Goal: Transaction & Acquisition: Book appointment/travel/reservation

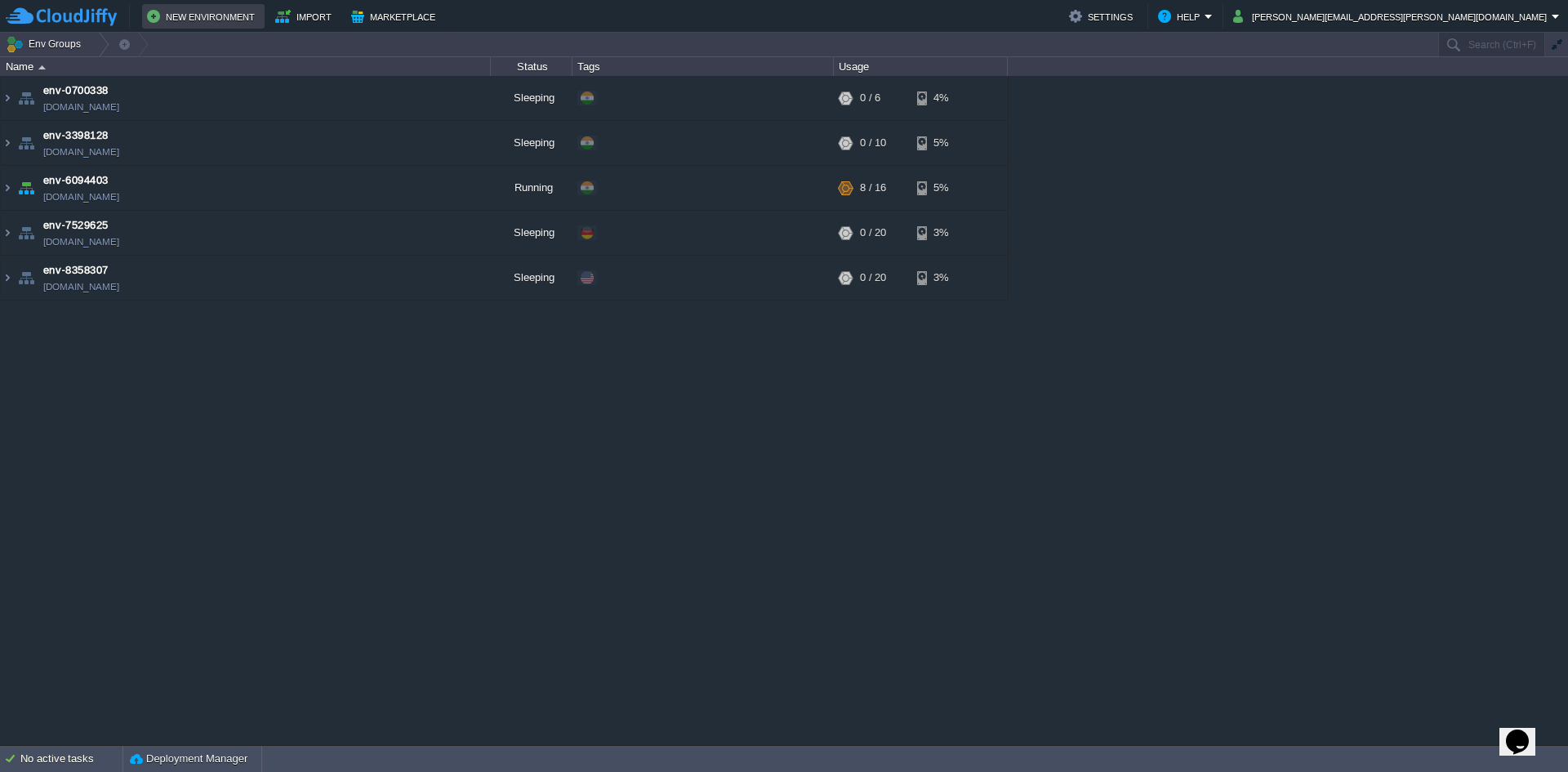
click at [204, 19] on button "New Environment" at bounding box center [203, 16] width 113 height 20
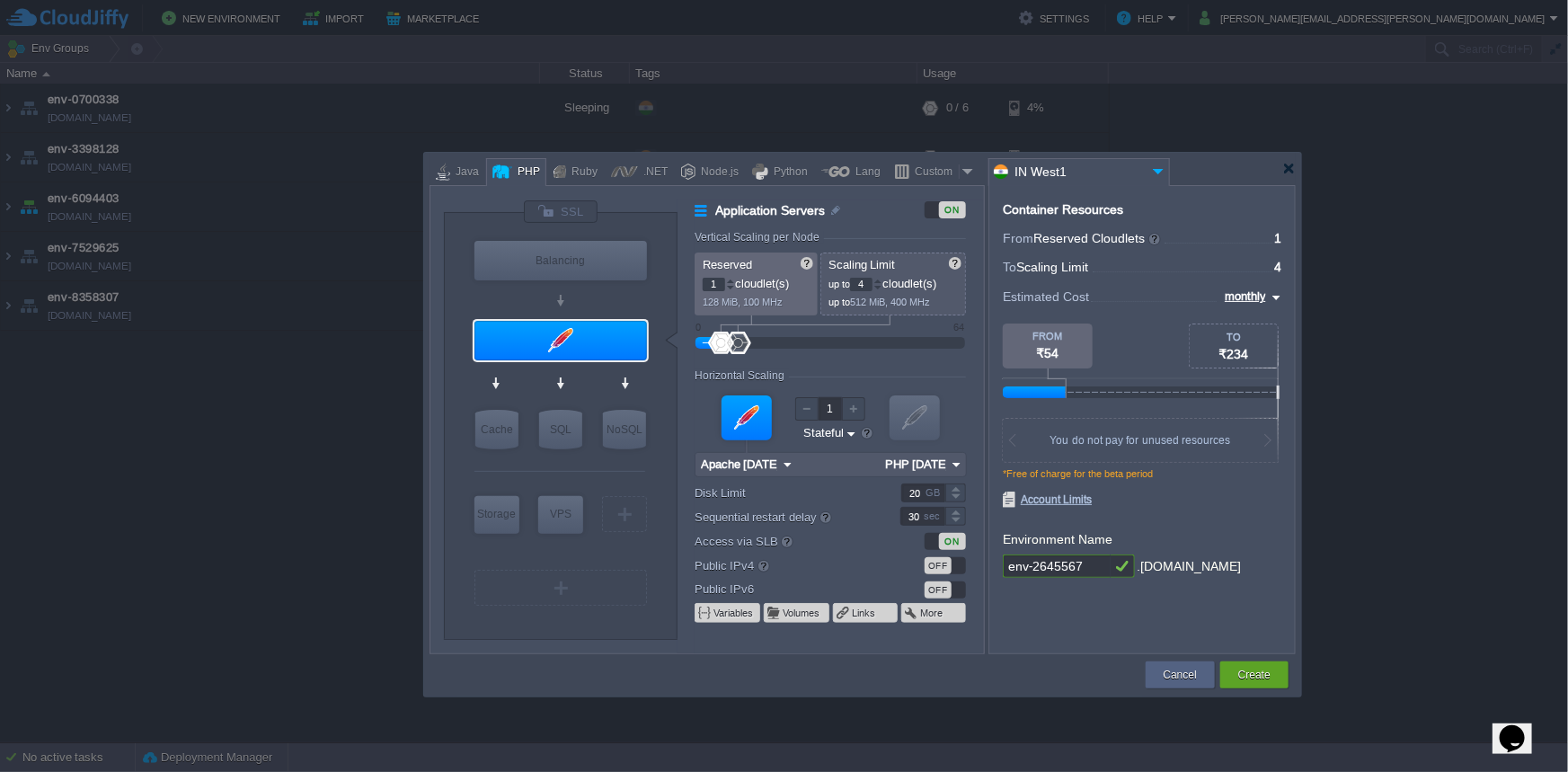
type input "NGINX 1.28.0"
click at [570, 295] on input "NGINX 1.28.0" at bounding box center [554, 294] width 78 height 18
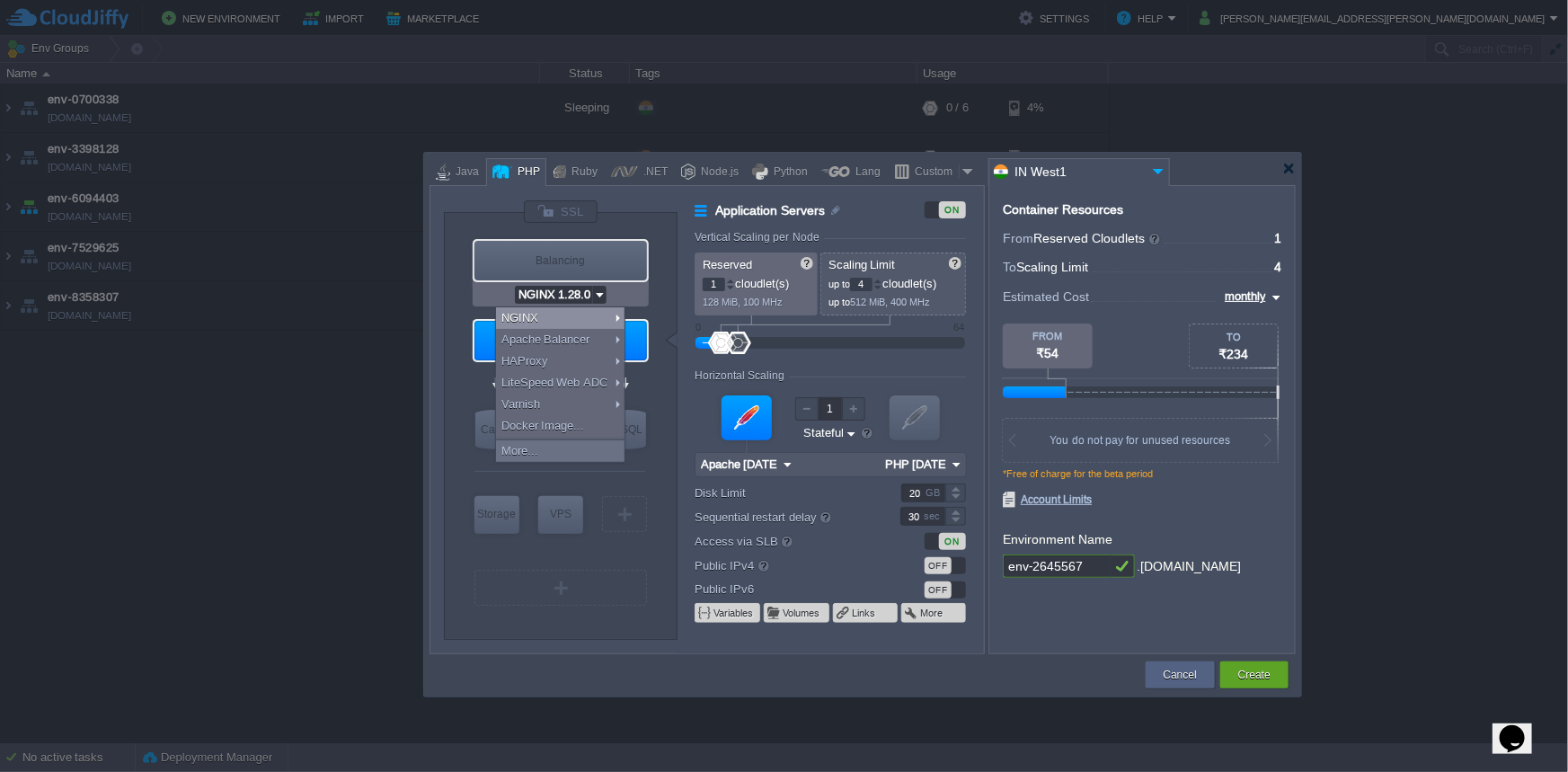
click at [570, 295] on input "NGINX 1.28.0" at bounding box center [554, 294] width 78 height 18
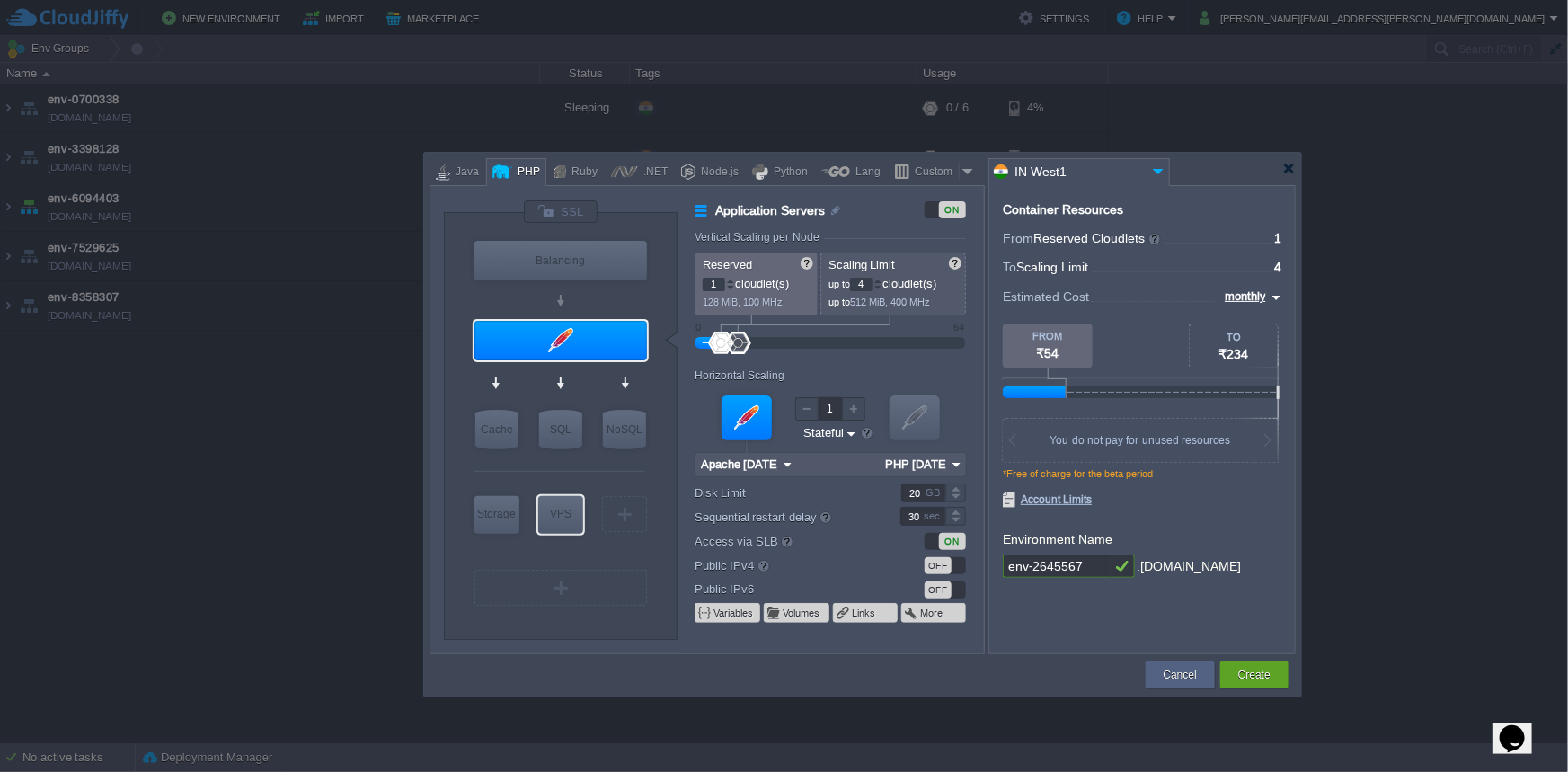
click at [560, 497] on div "VPS" at bounding box center [560, 514] width 45 height 36
type input "Elastic VPS"
type input "AlmaLinux 9.6"
type input "9.6"
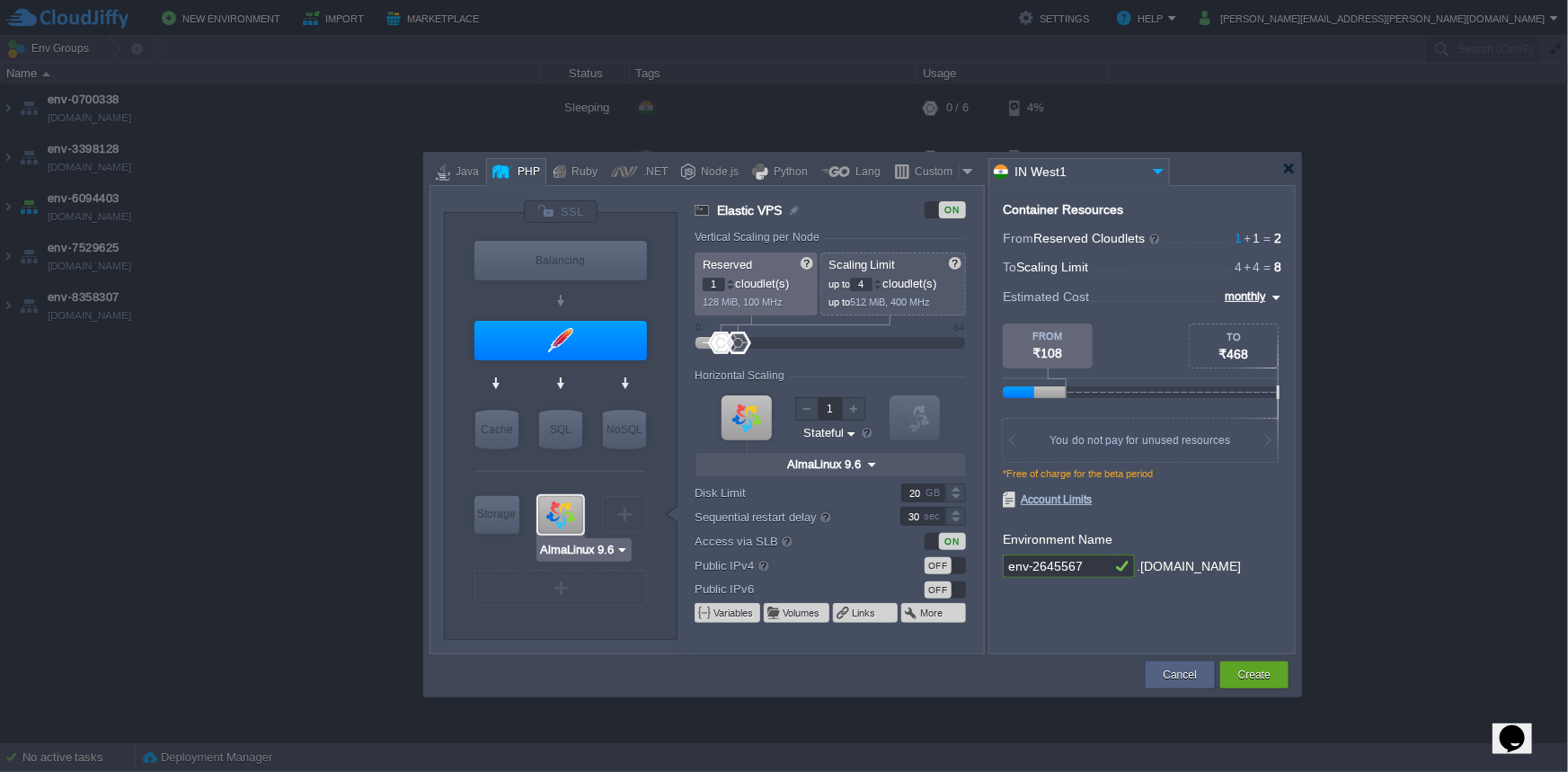
type input "MariaDB 12.0.2"
click at [567, 434] on div "SQL" at bounding box center [561, 430] width 44 height 40
type input "SQL Databases"
type input "4"
type input "6"
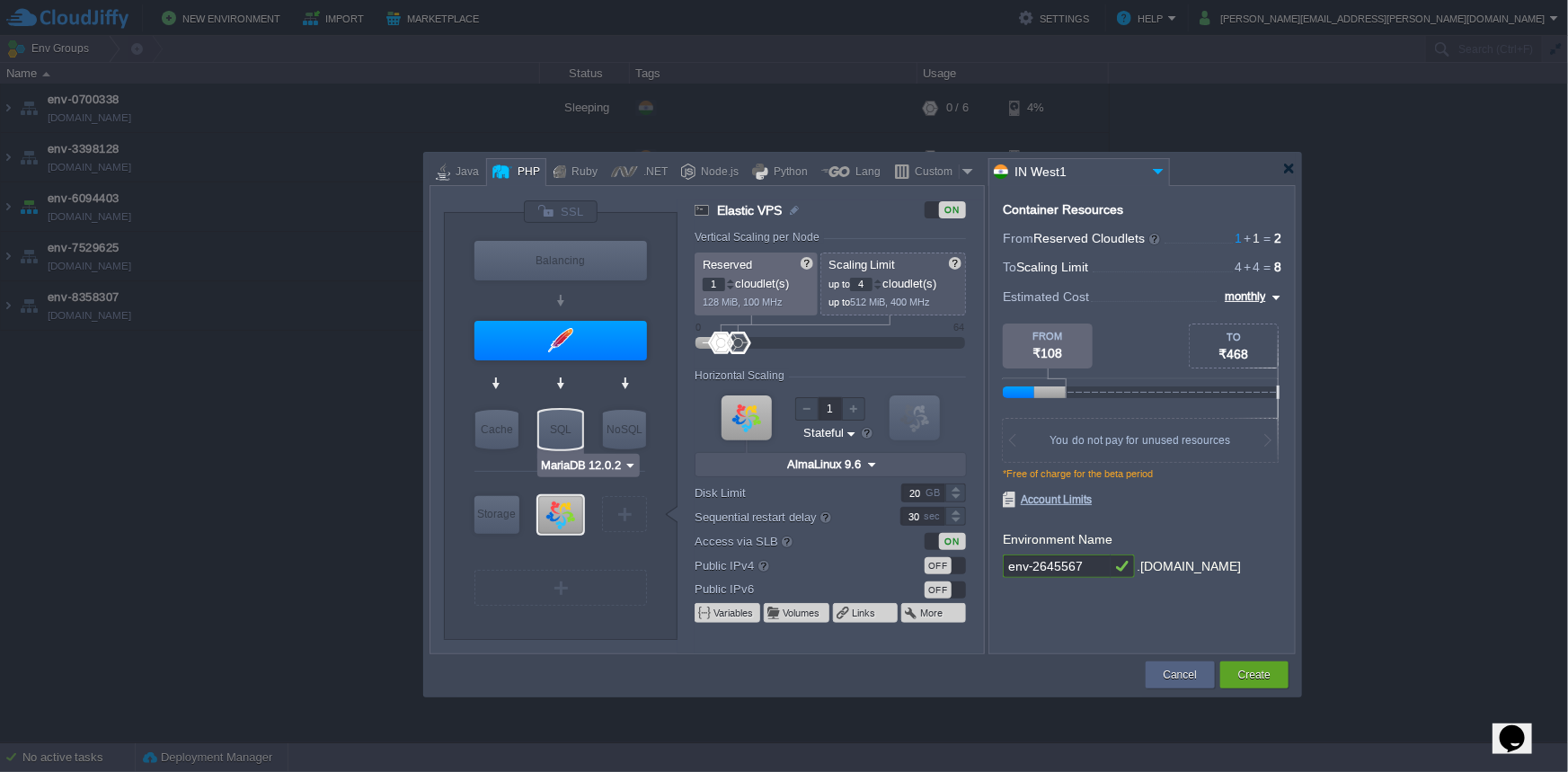
type input "MariaDB 12.0.2"
type input "12.0.2-almalinux-9"
type input "Stateless"
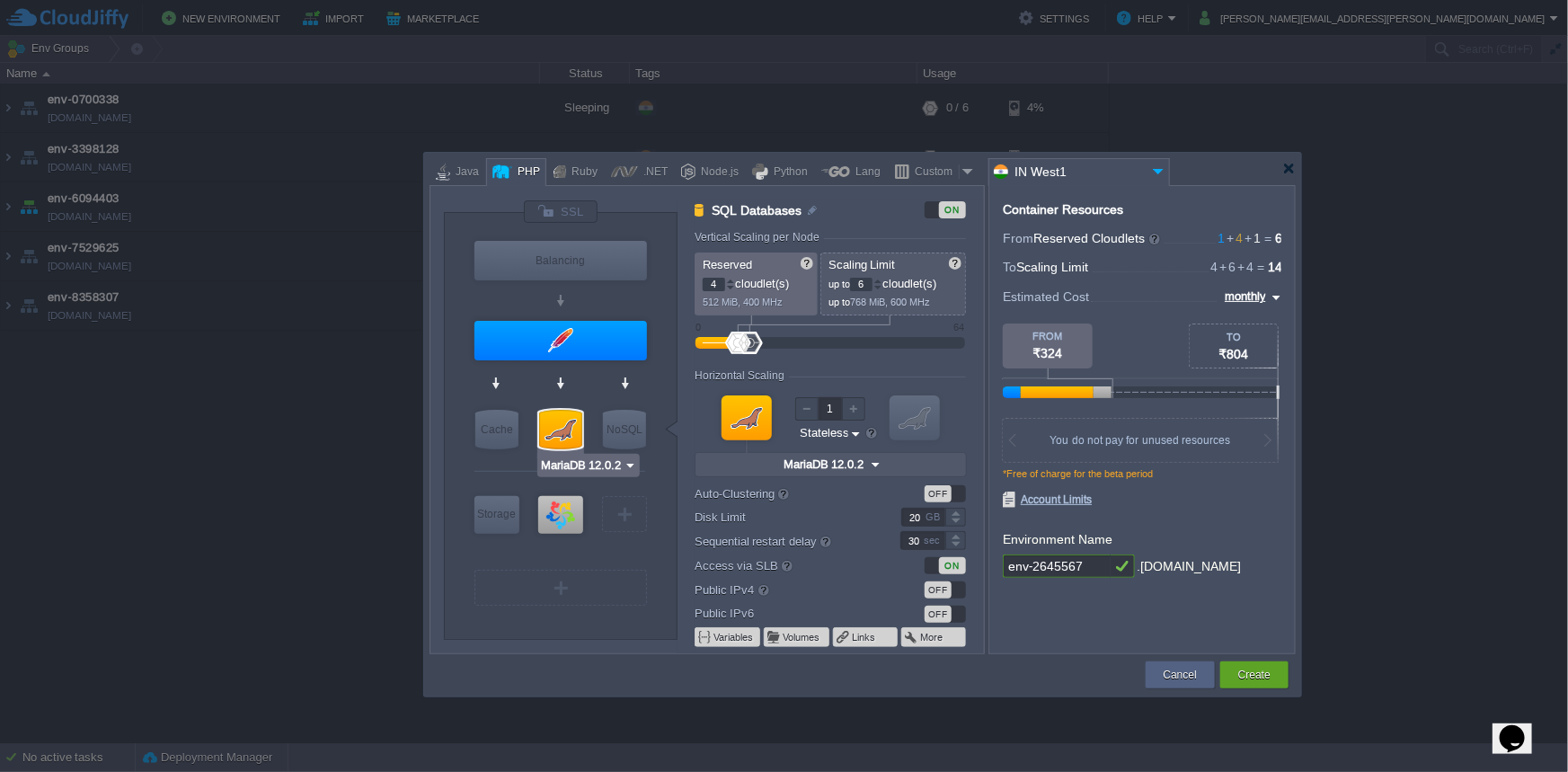
click at [630, 469] on img at bounding box center [630, 466] width 14 height 18
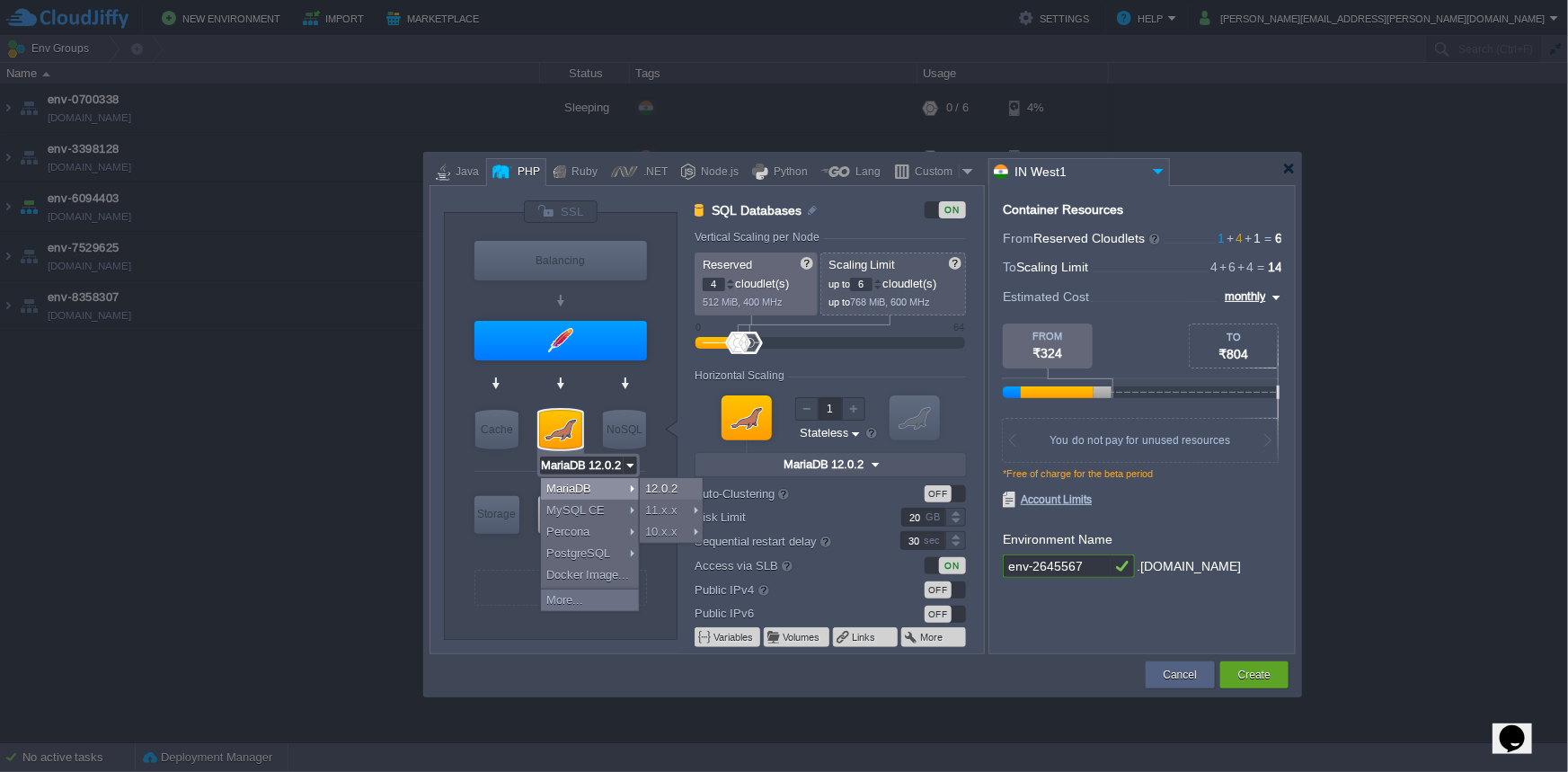
click at [628, 469] on img at bounding box center [630, 466] width 14 height 18
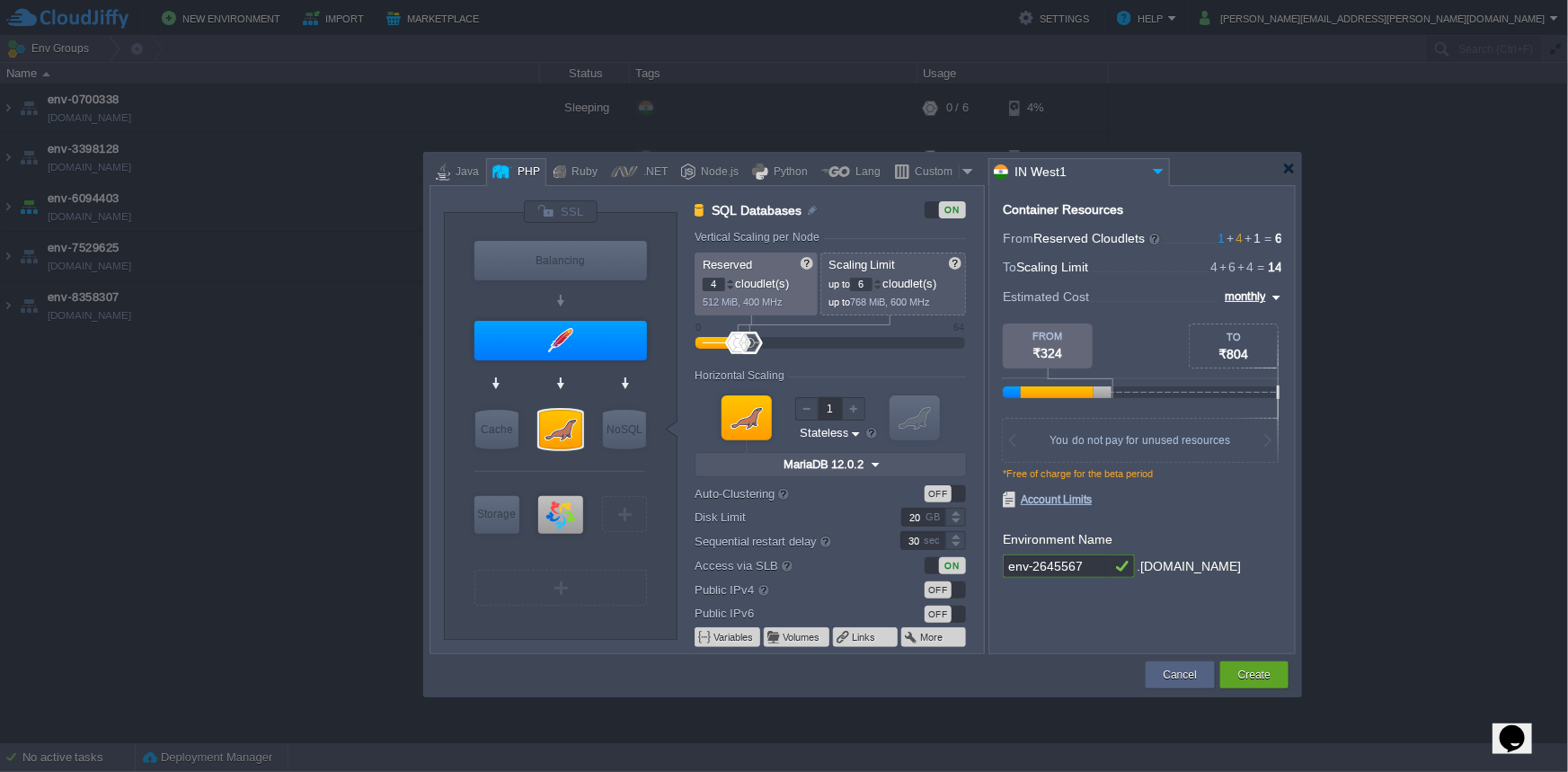
click at [937, 493] on div "OFF" at bounding box center [937, 494] width 27 height 17
click at [937, 493] on div "OFF" at bounding box center [945, 494] width 42 height 17
type input "SQL Databases"
type input "8"
type input "2"
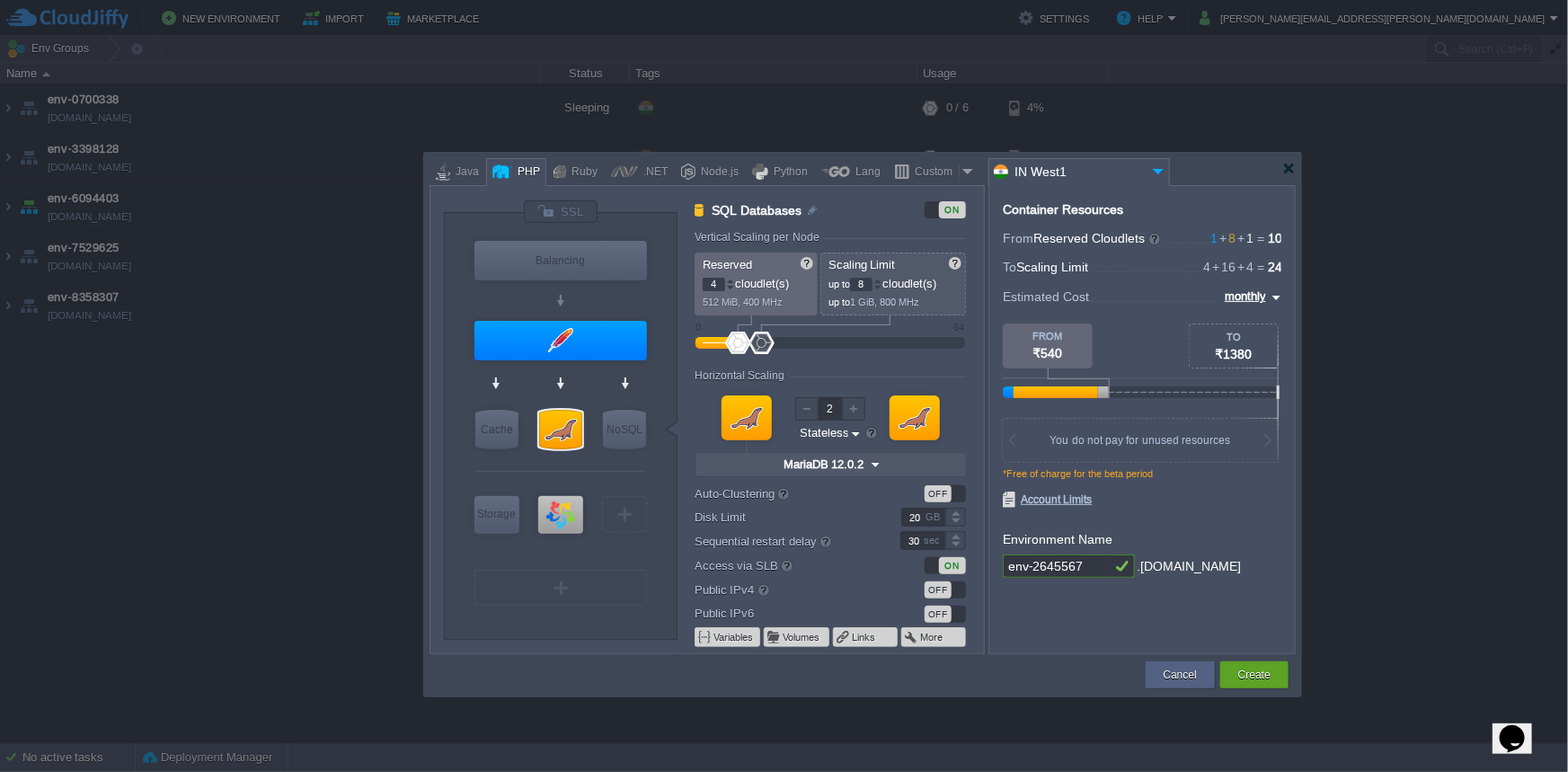
click at [939, 493] on div "OFF" at bounding box center [937, 494] width 27 height 17
type input "SQL Databases"
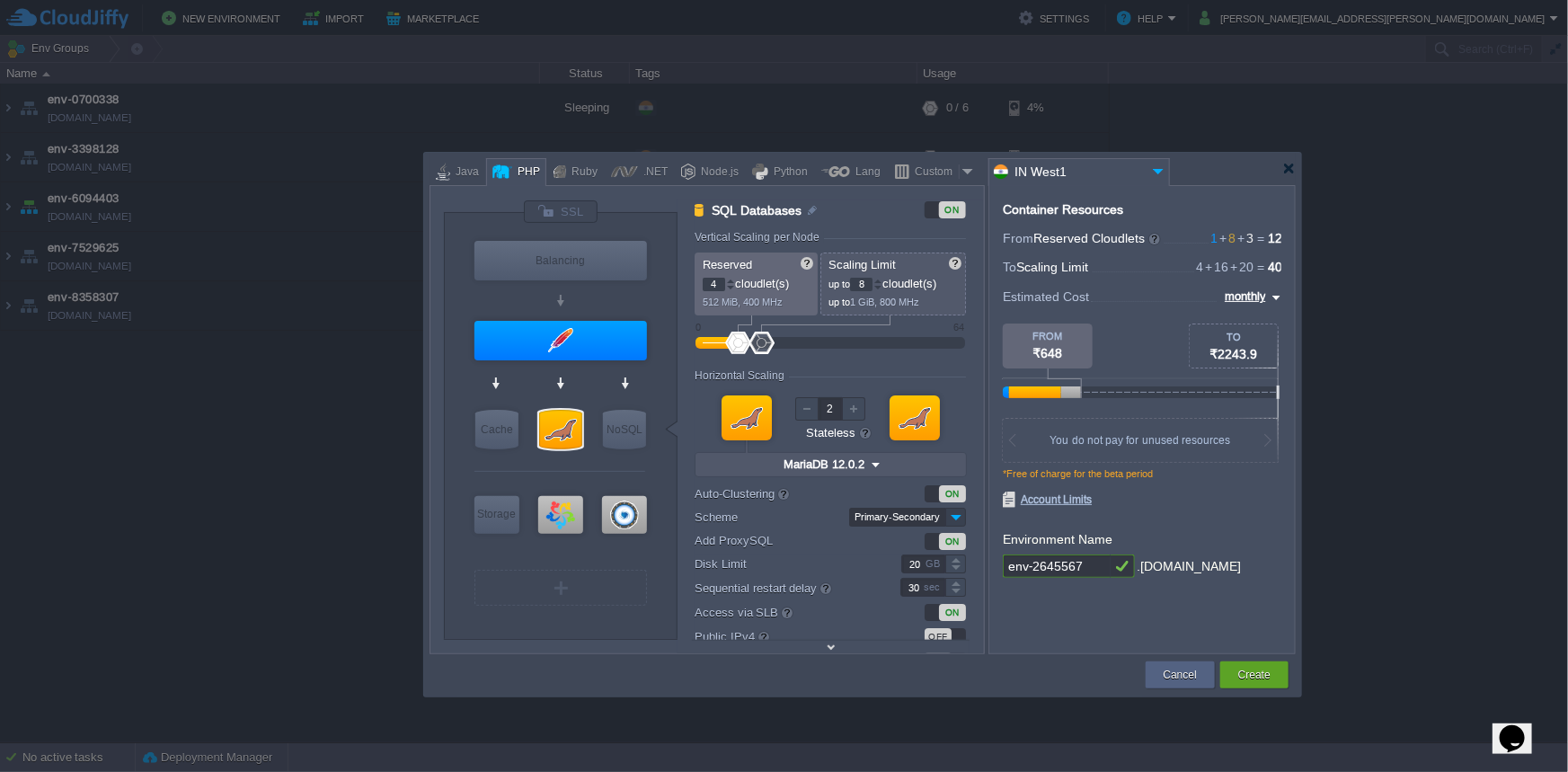
click at [961, 516] on img at bounding box center [955, 516] width 21 height 19
click at [957, 517] on img at bounding box center [955, 516] width 21 height 19
click at [784, 497] on div at bounding box center [784, 495] width 15 height 15
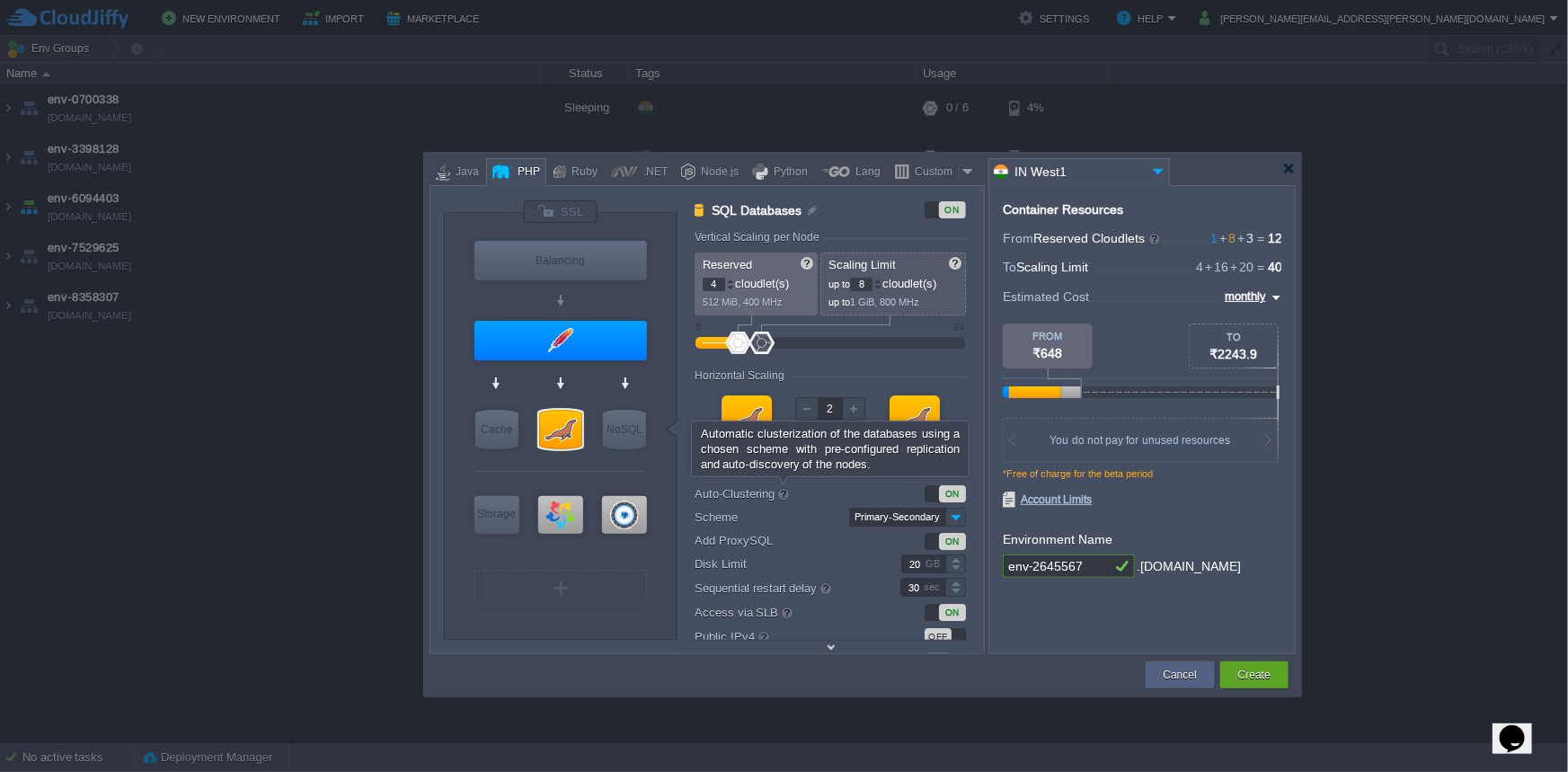
click at [785, 464] on div "Automatic clusterization of the databases using a chosen scheme with pre-config…" at bounding box center [830, 449] width 267 height 52
click at [786, 451] on div "Automatic clusterization of the databases using a chosen scheme with pre-config…" at bounding box center [830, 449] width 267 height 52
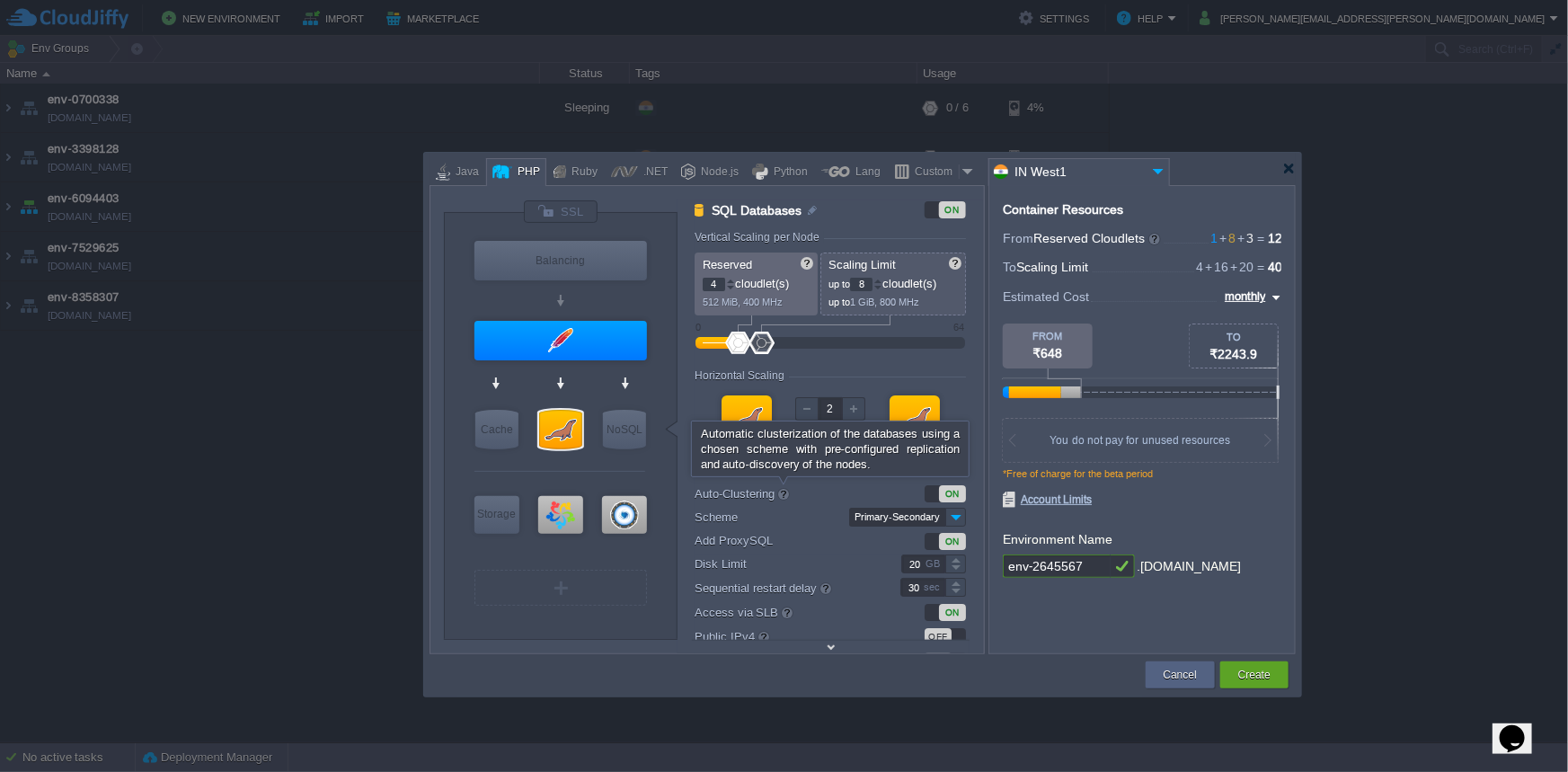
click at [784, 497] on div at bounding box center [784, 495] width 15 height 15
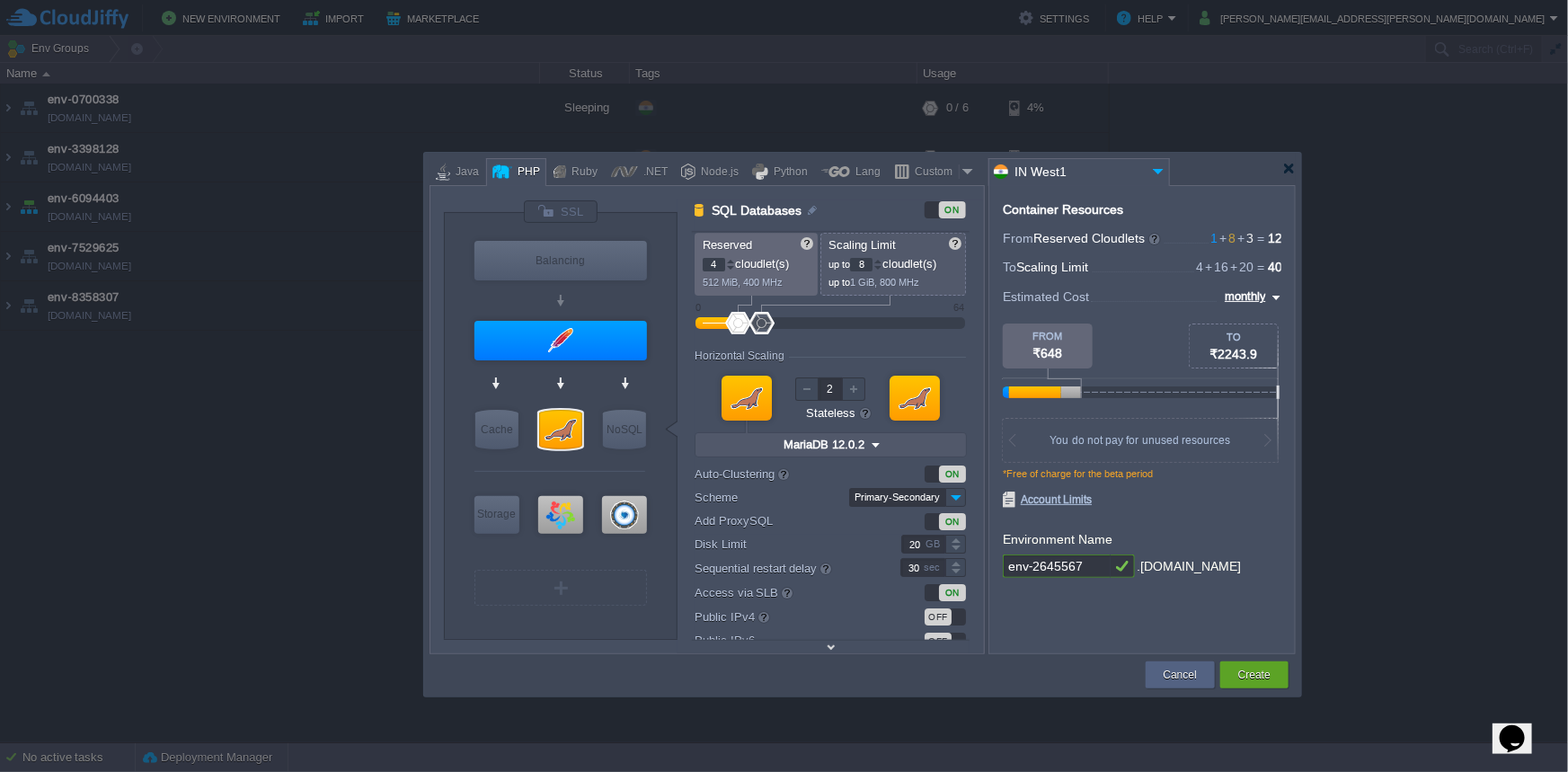
scroll to position [54, 0]
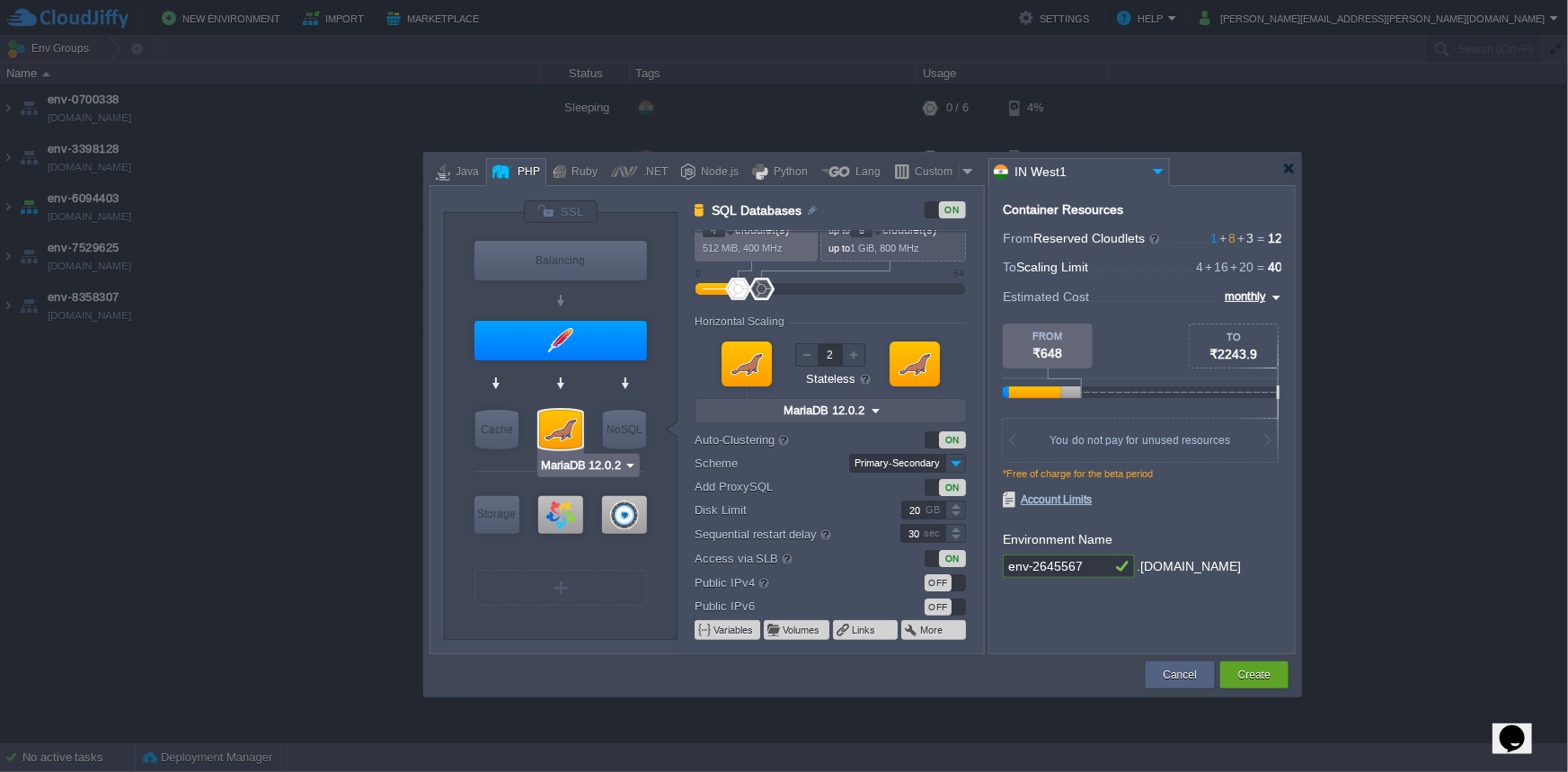
type input "ProxySQL 2.6.6"
click at [1192, 672] on button "Cancel" at bounding box center [1181, 675] width 34 height 18
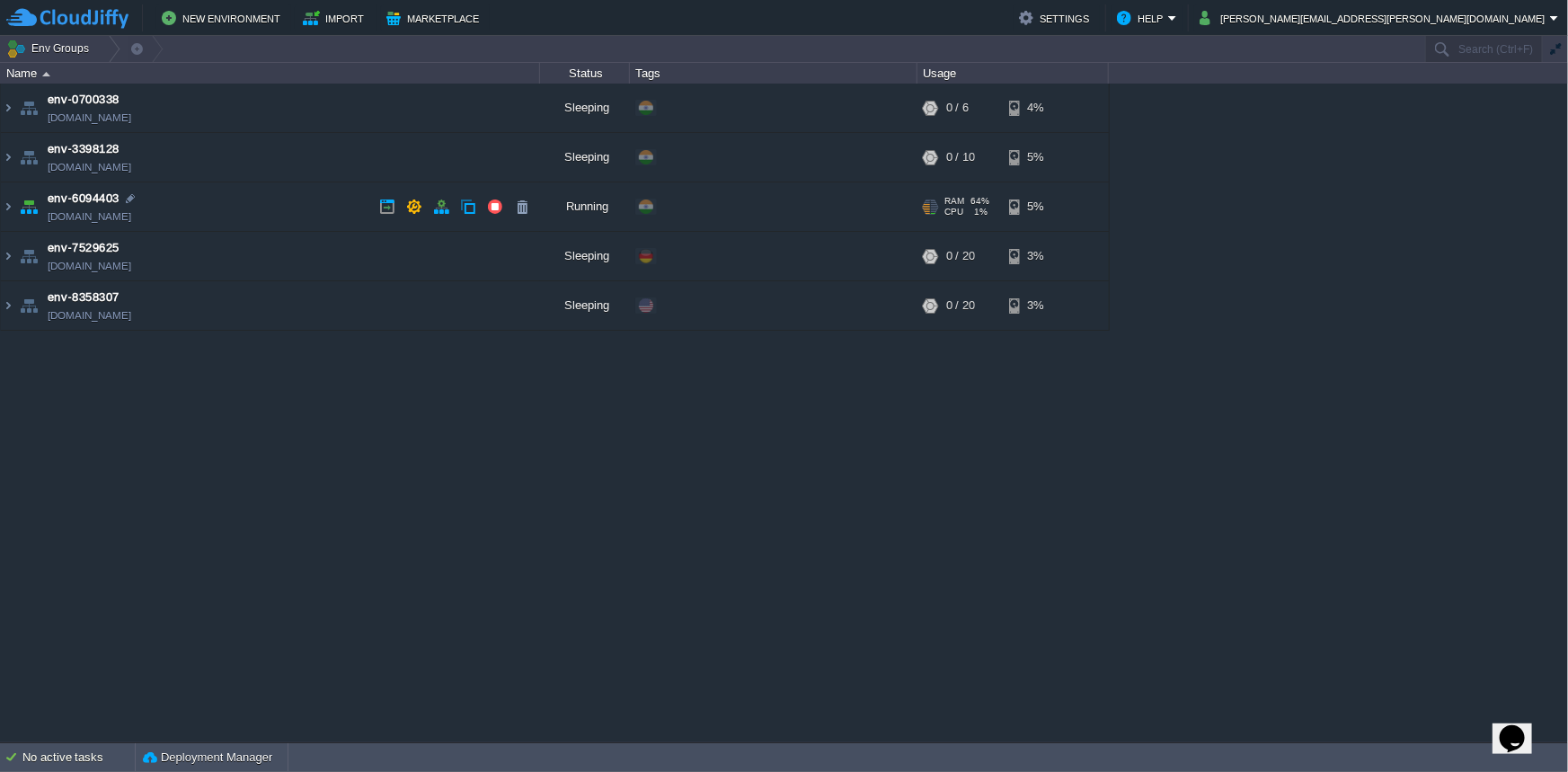
click at [72, 199] on span "env-6094403" at bounding box center [83, 198] width 72 height 18
click at [10, 205] on img at bounding box center [8, 206] width 15 height 49
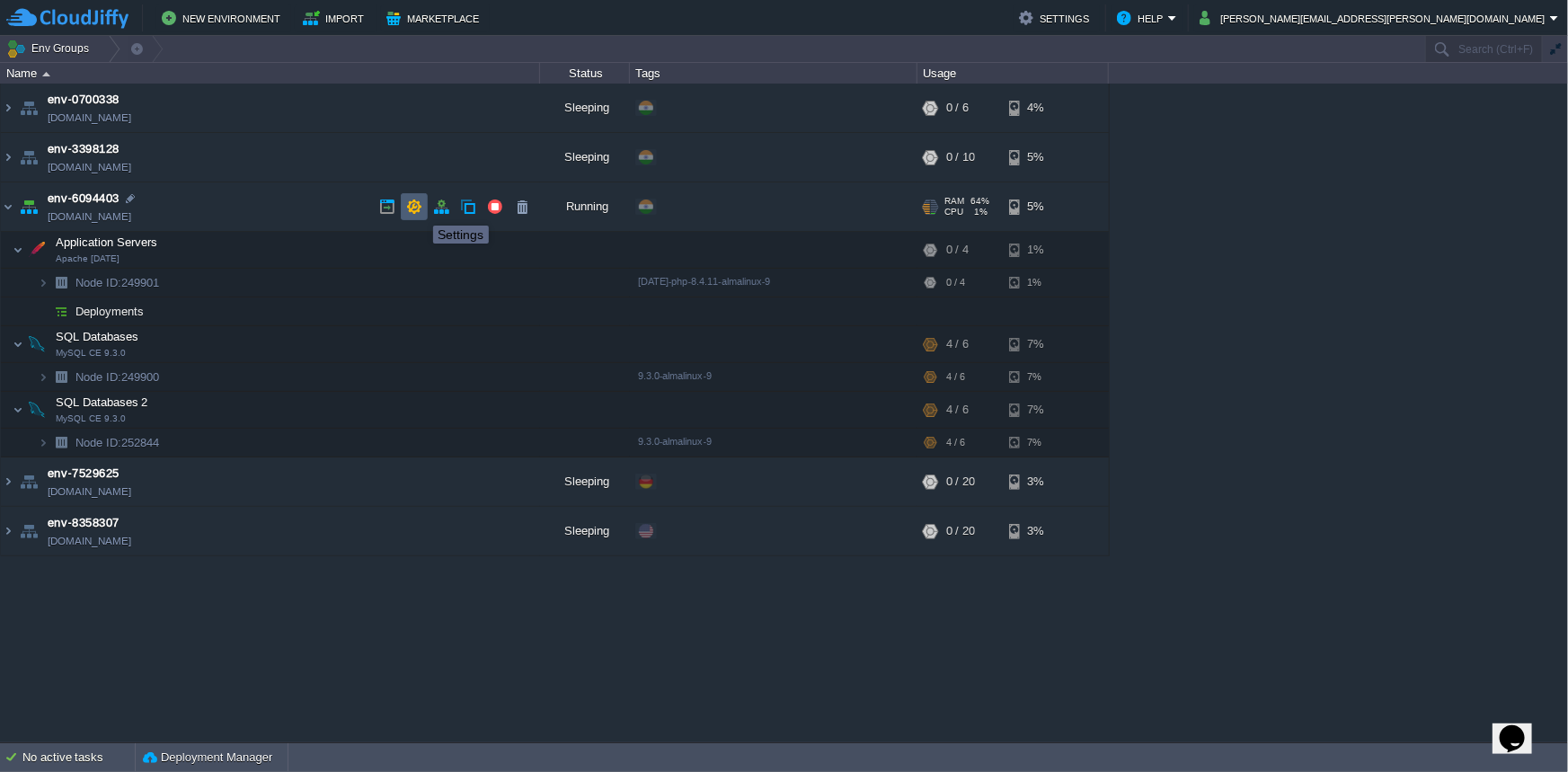
click at [420, 208] on button "button" at bounding box center [414, 206] width 16 height 16
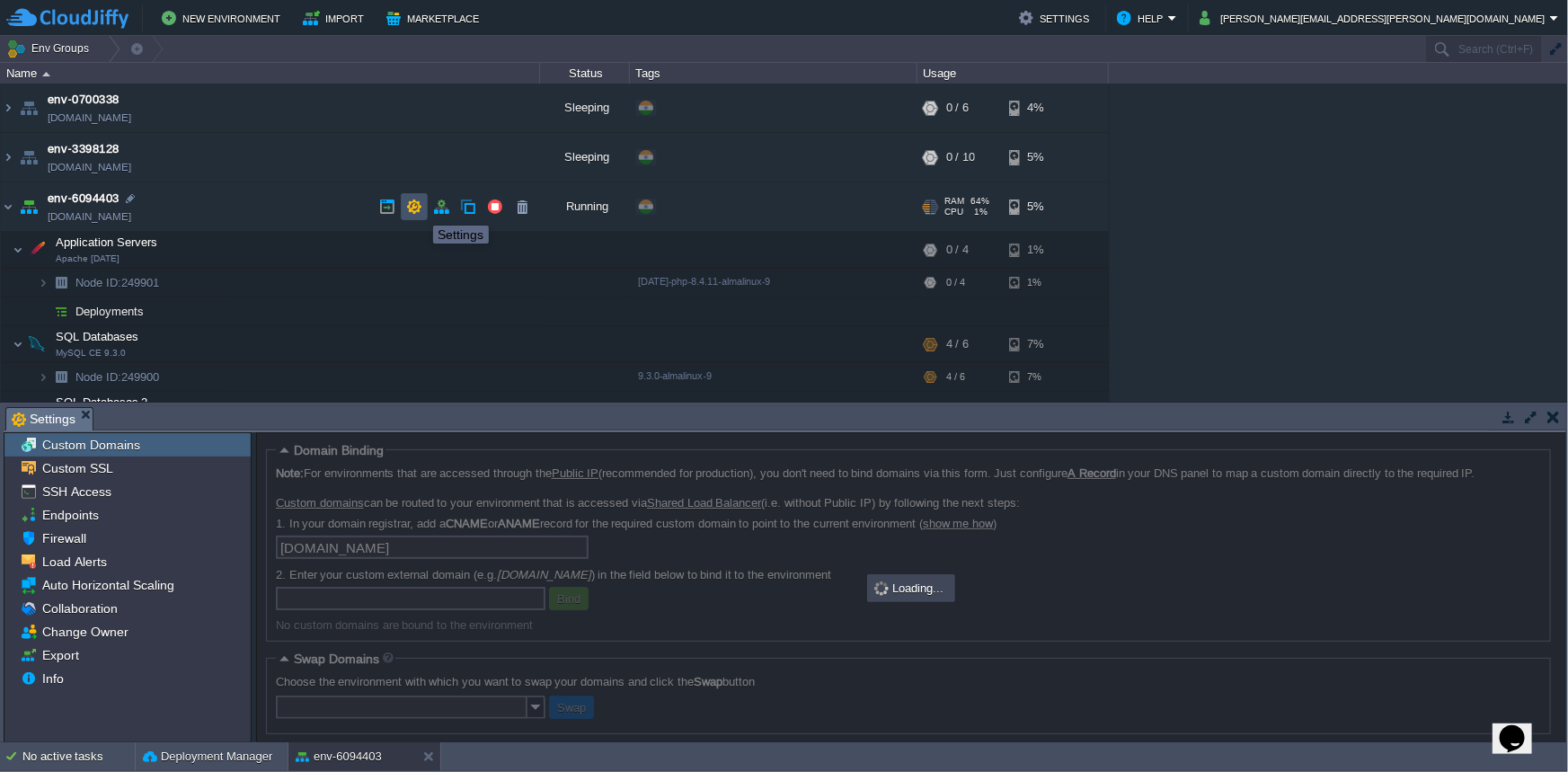
click at [420, 208] on button "button" at bounding box center [414, 206] width 16 height 16
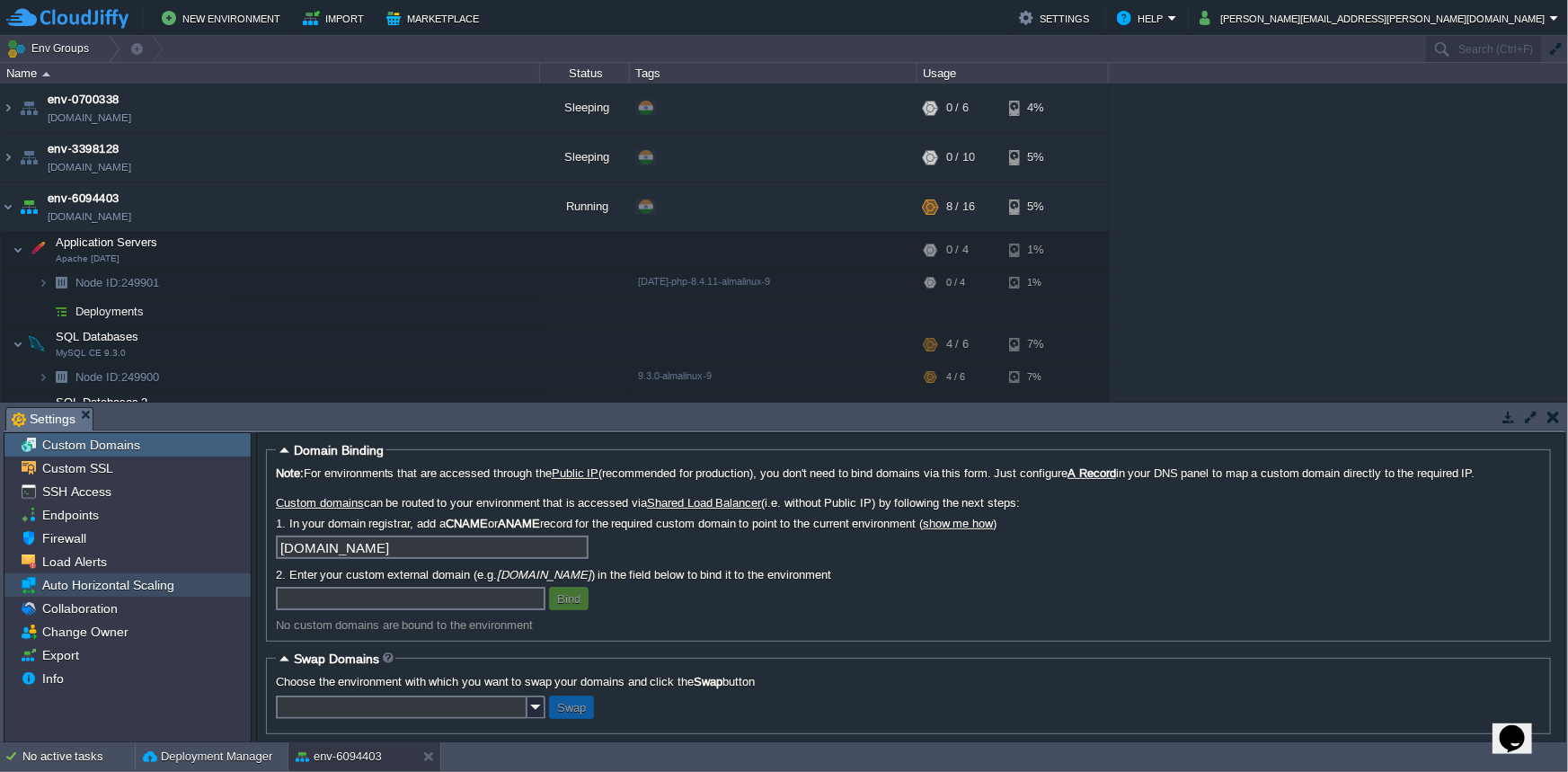
click at [157, 581] on span "Auto Horizontal Scaling" at bounding box center [108, 585] width 139 height 16
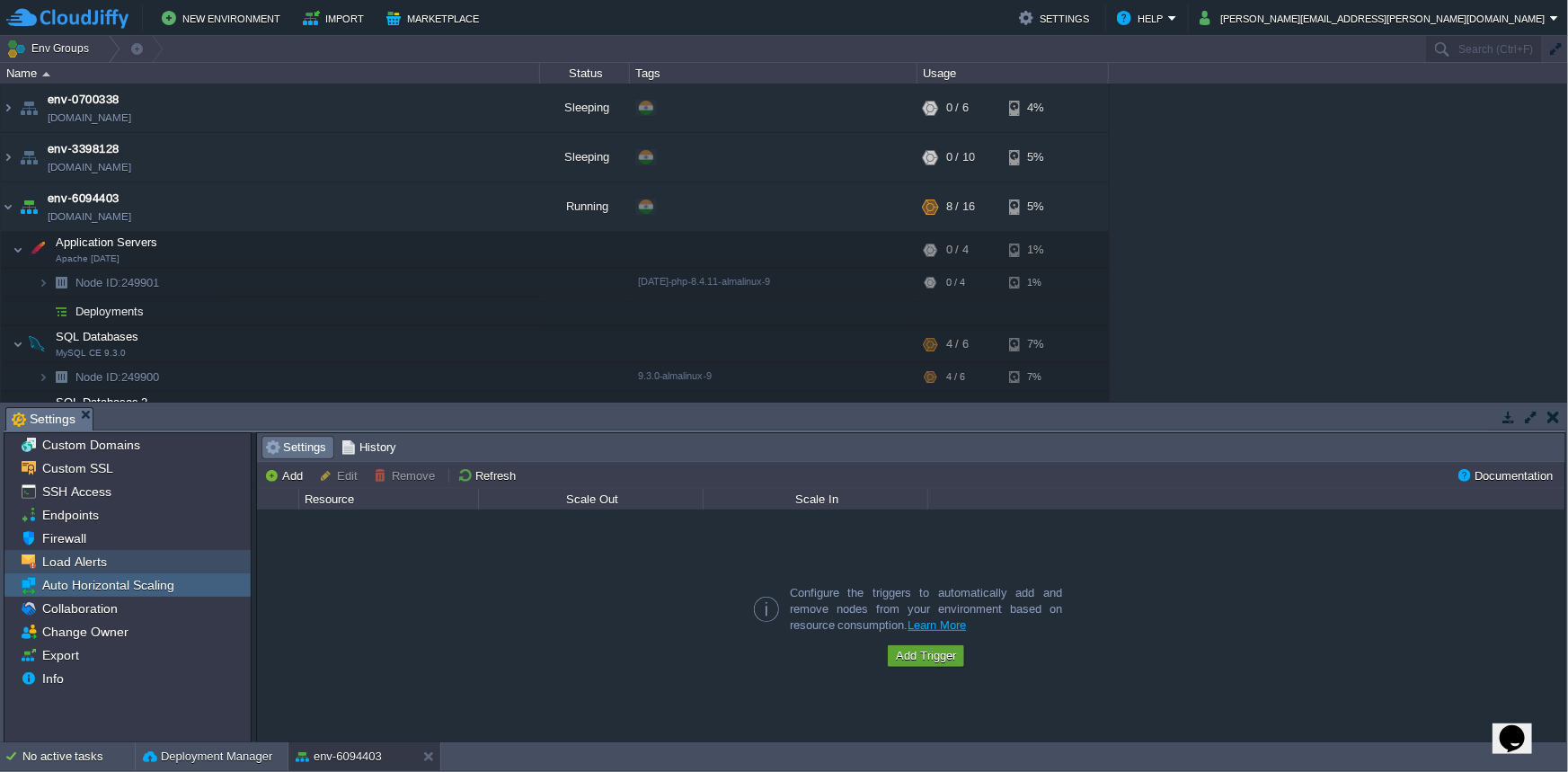
click at [108, 566] on div "Load Alerts" at bounding box center [128, 562] width 247 height 24
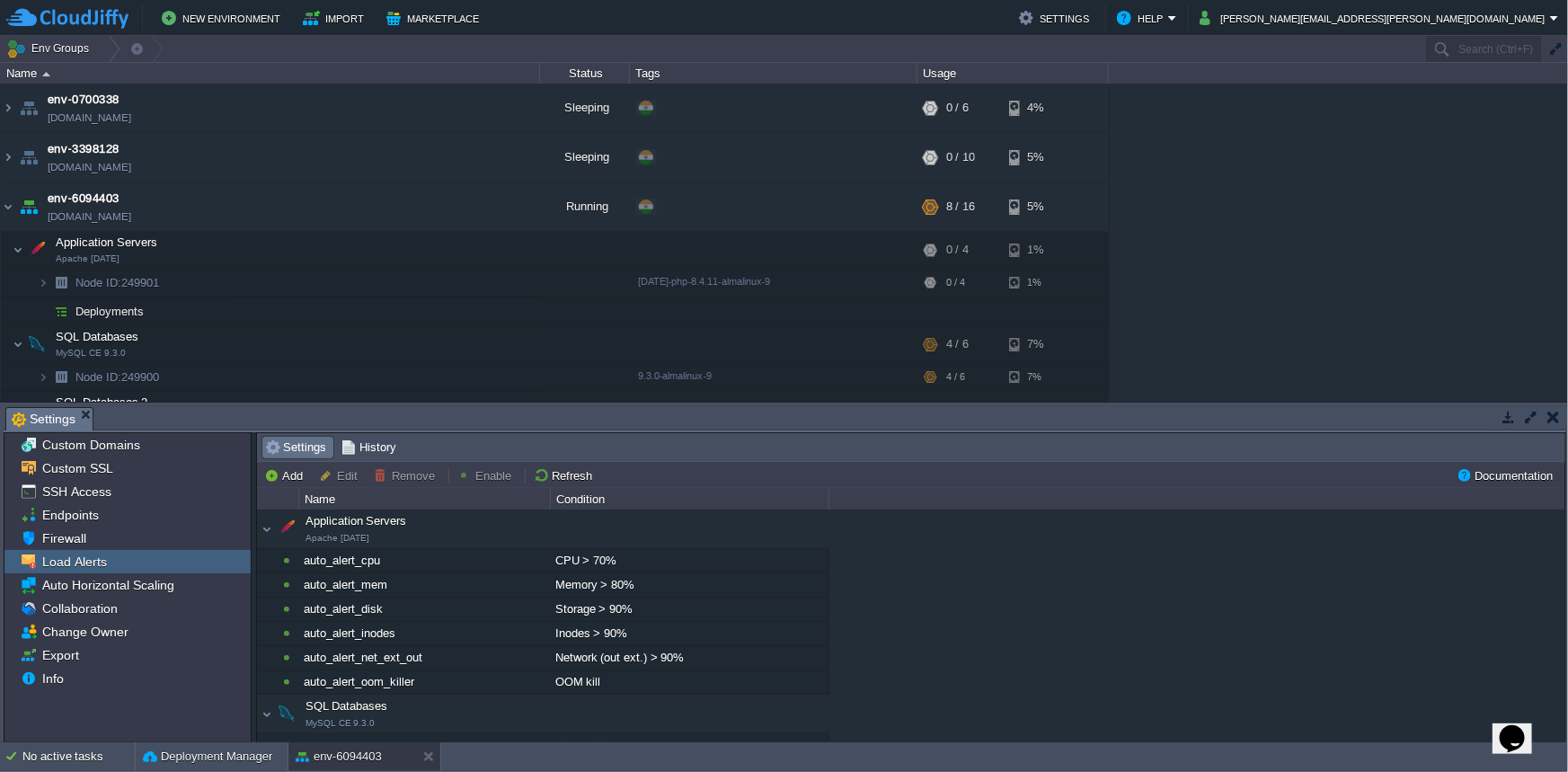
click at [1523, 419] on button "button" at bounding box center [1530, 417] width 16 height 16
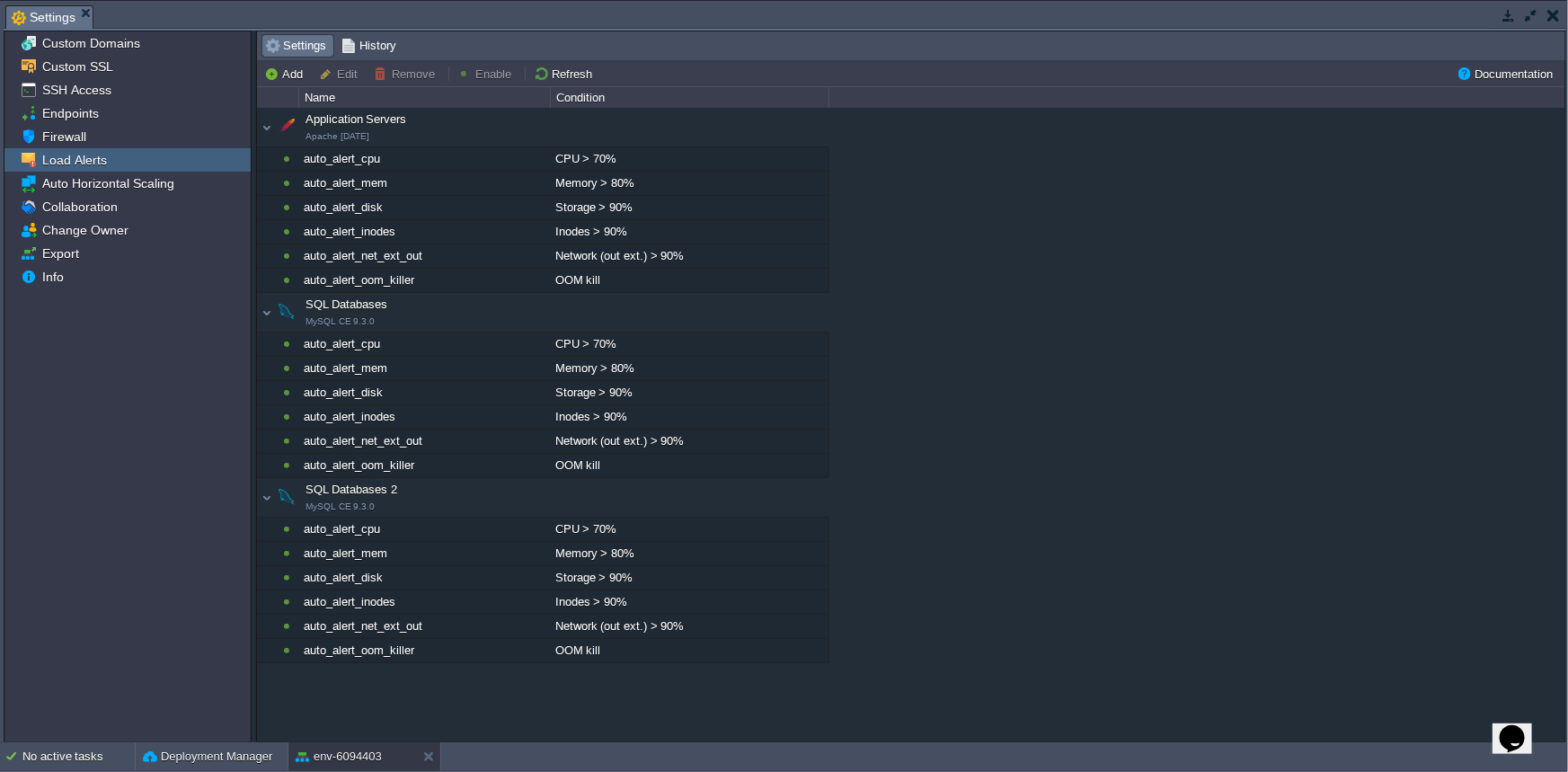
click at [1508, 19] on button "button" at bounding box center [1509, 15] width 16 height 16
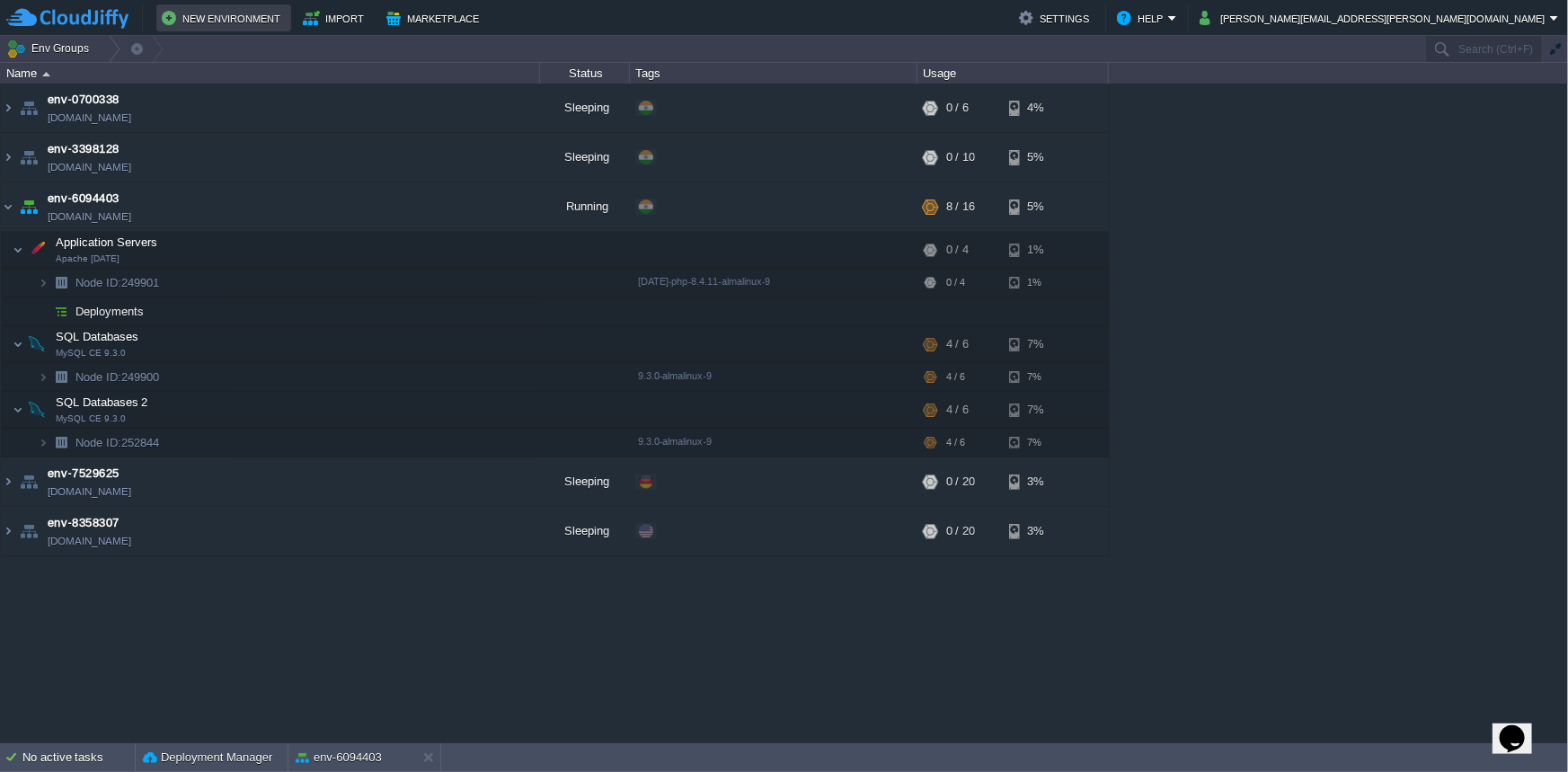
click at [230, 19] on button "New Environment" at bounding box center [223, 18] width 124 height 22
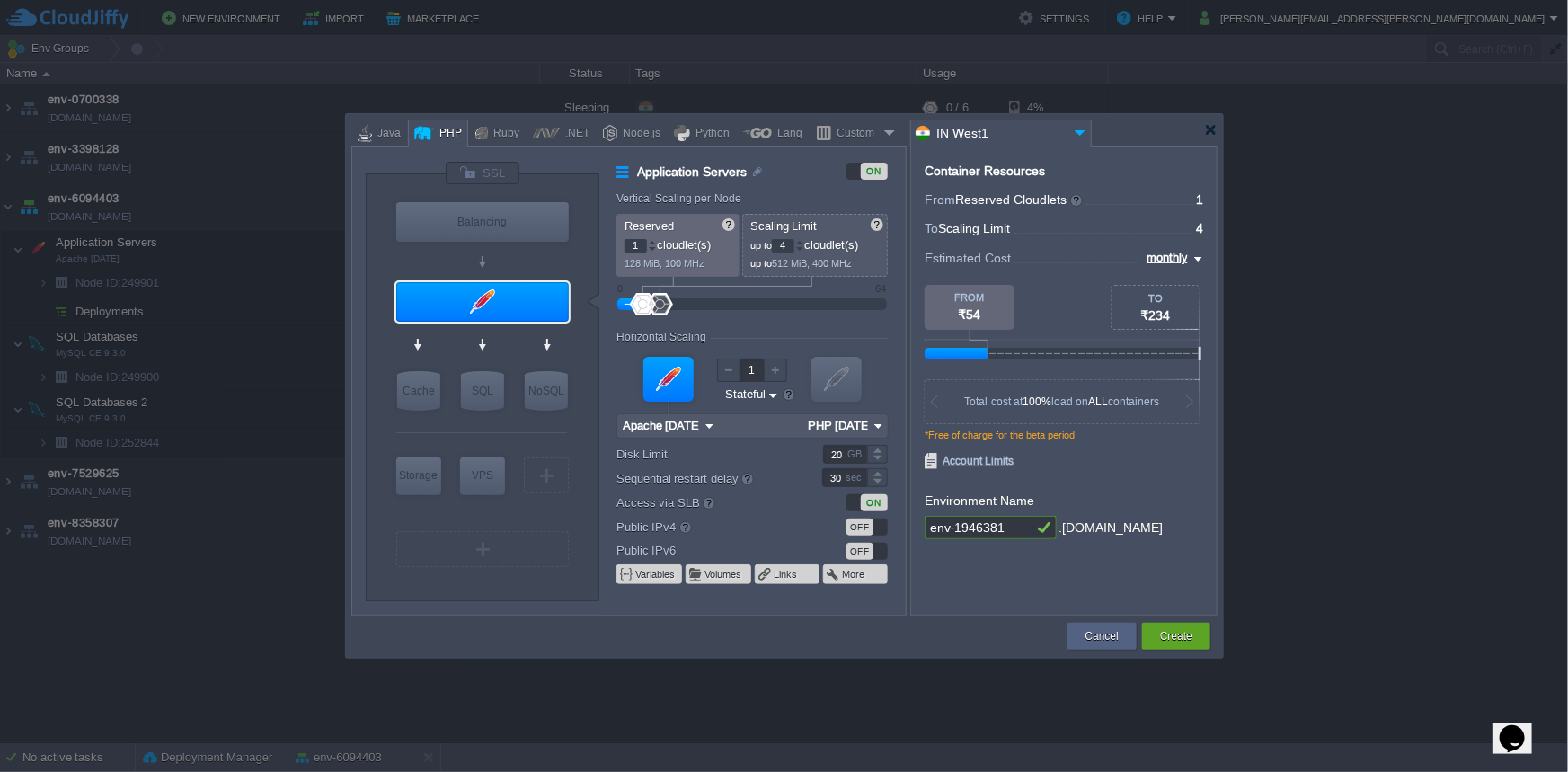
click at [996, 136] on input "IN West1" at bounding box center [991, 134] width 158 height 26
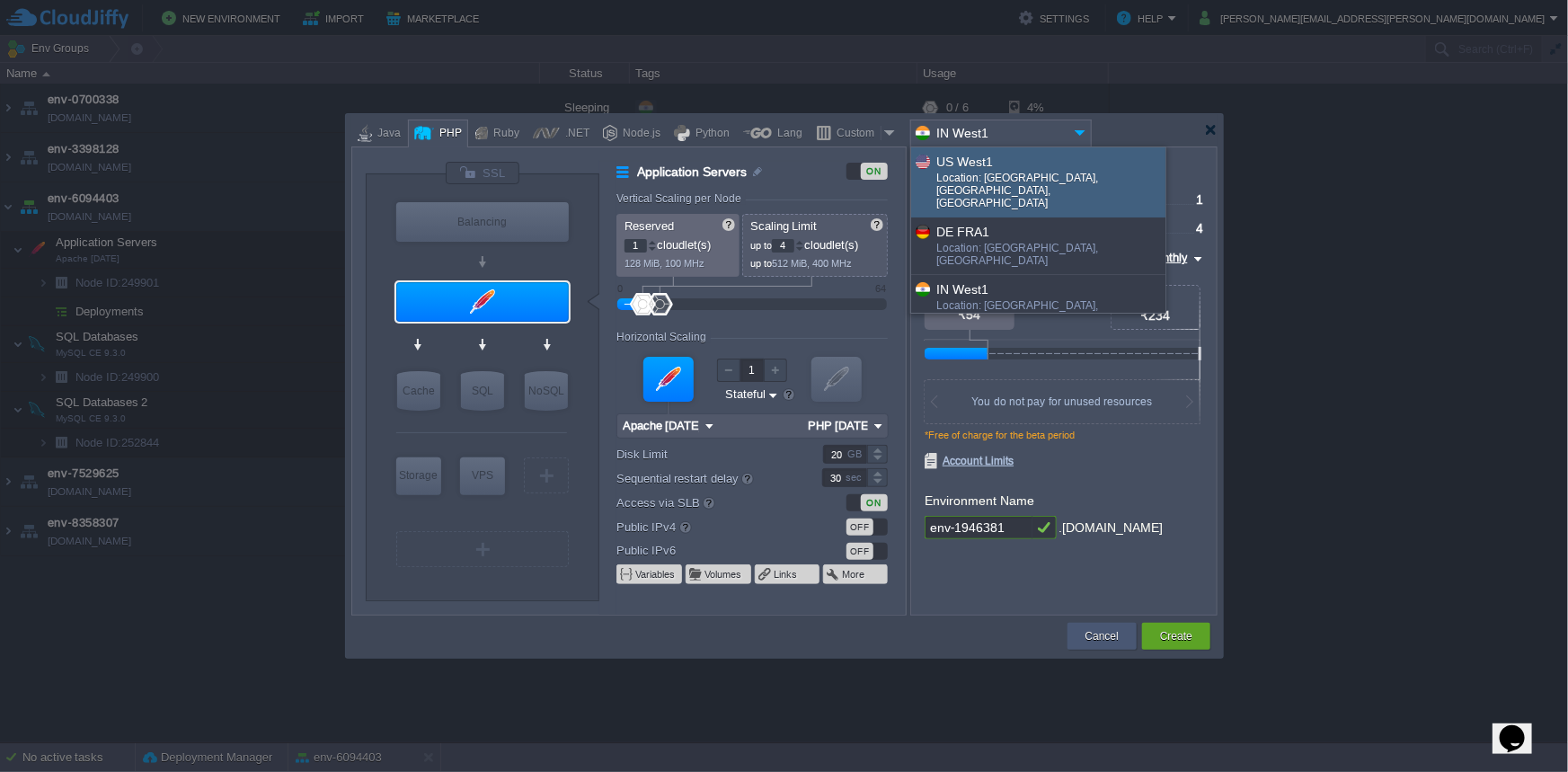
click at [1113, 639] on button "Cancel" at bounding box center [1102, 636] width 34 height 18
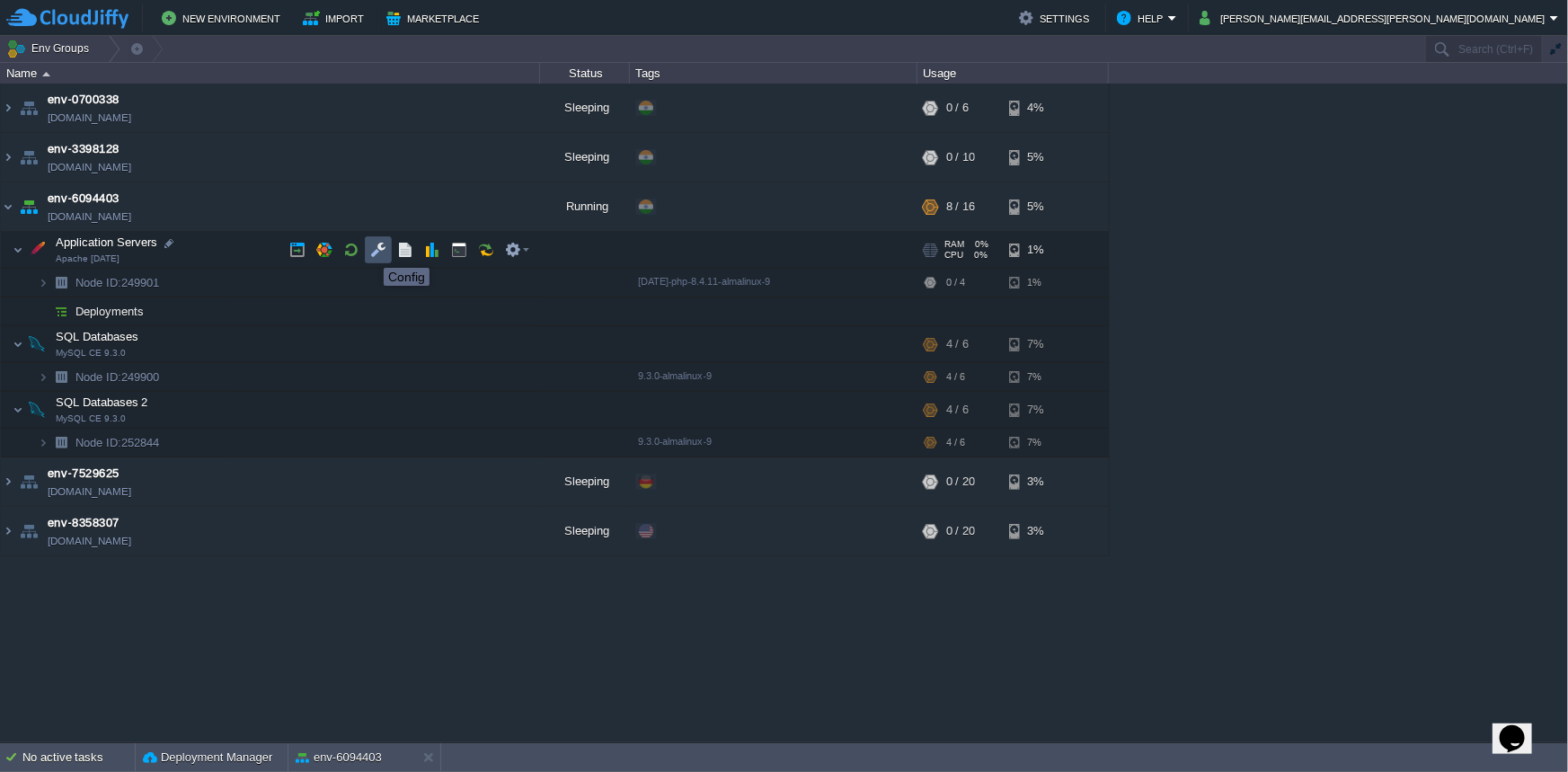
click at [379, 253] on button "button" at bounding box center [378, 250] width 16 height 16
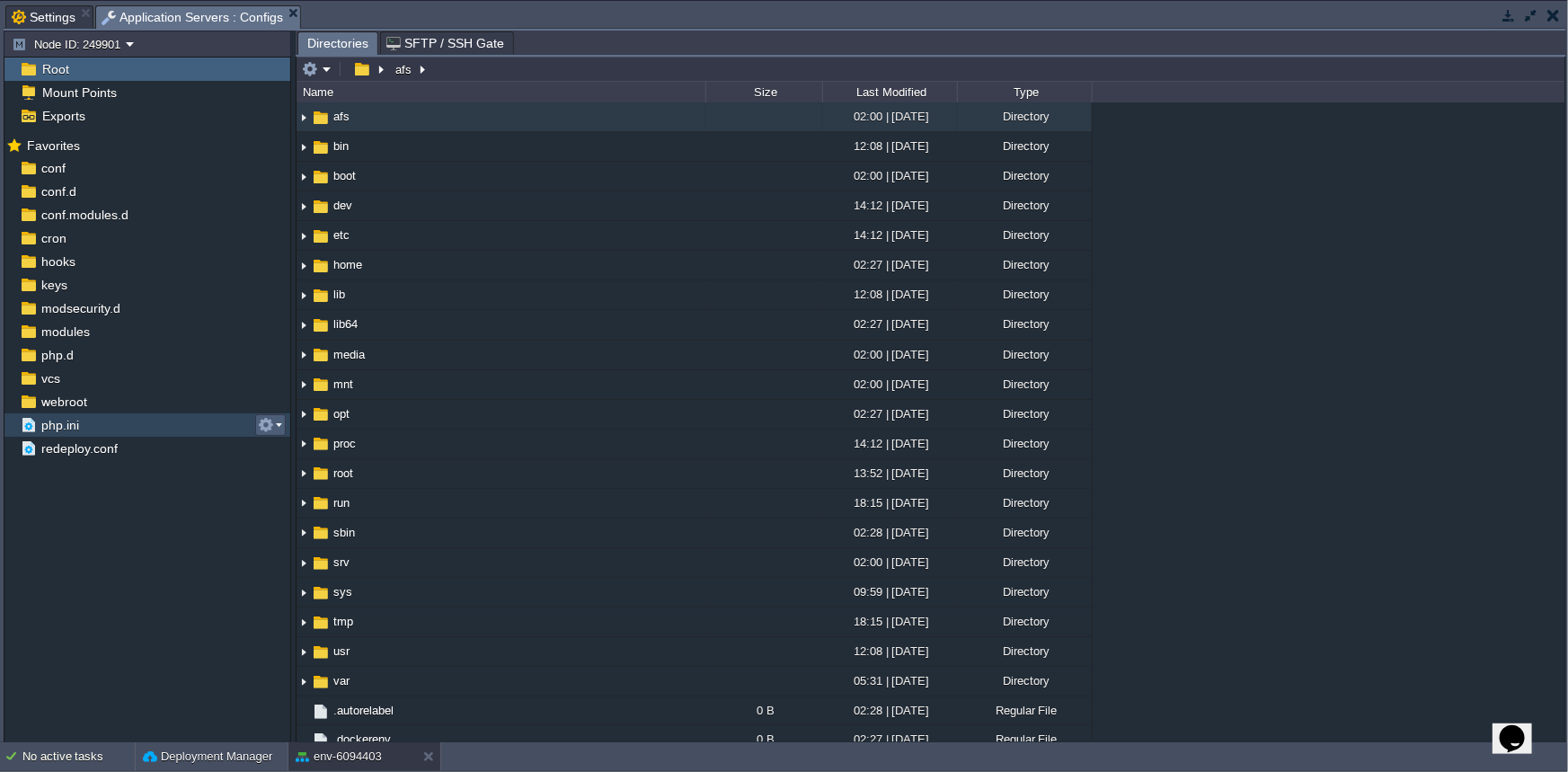
click at [268, 423] on button "button" at bounding box center [265, 425] width 16 height 16
click at [59, 426] on span "php.ini" at bounding box center [59, 425] width 44 height 16
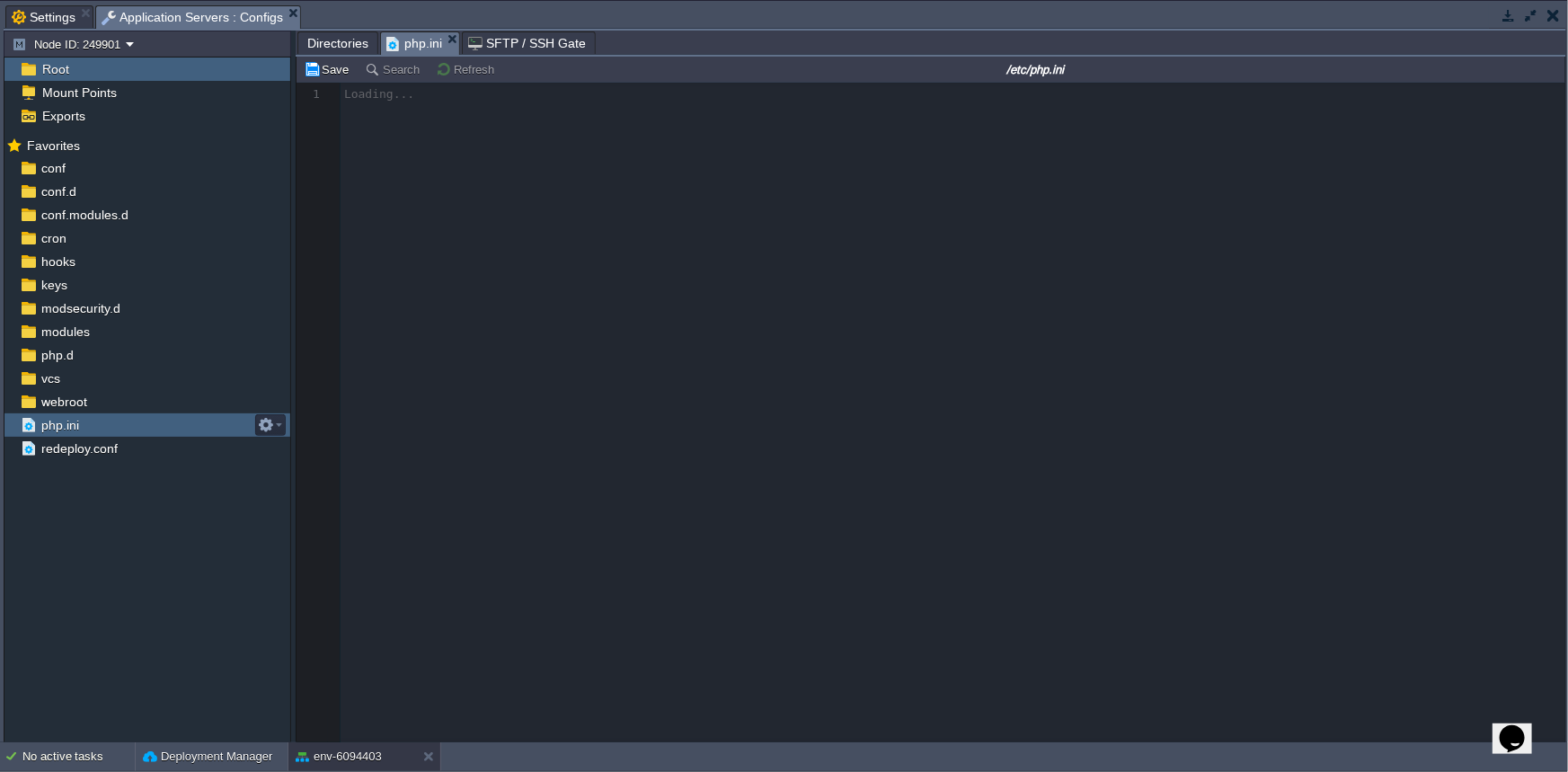
click at [59, 426] on span "php.ini" at bounding box center [59, 425] width 44 height 16
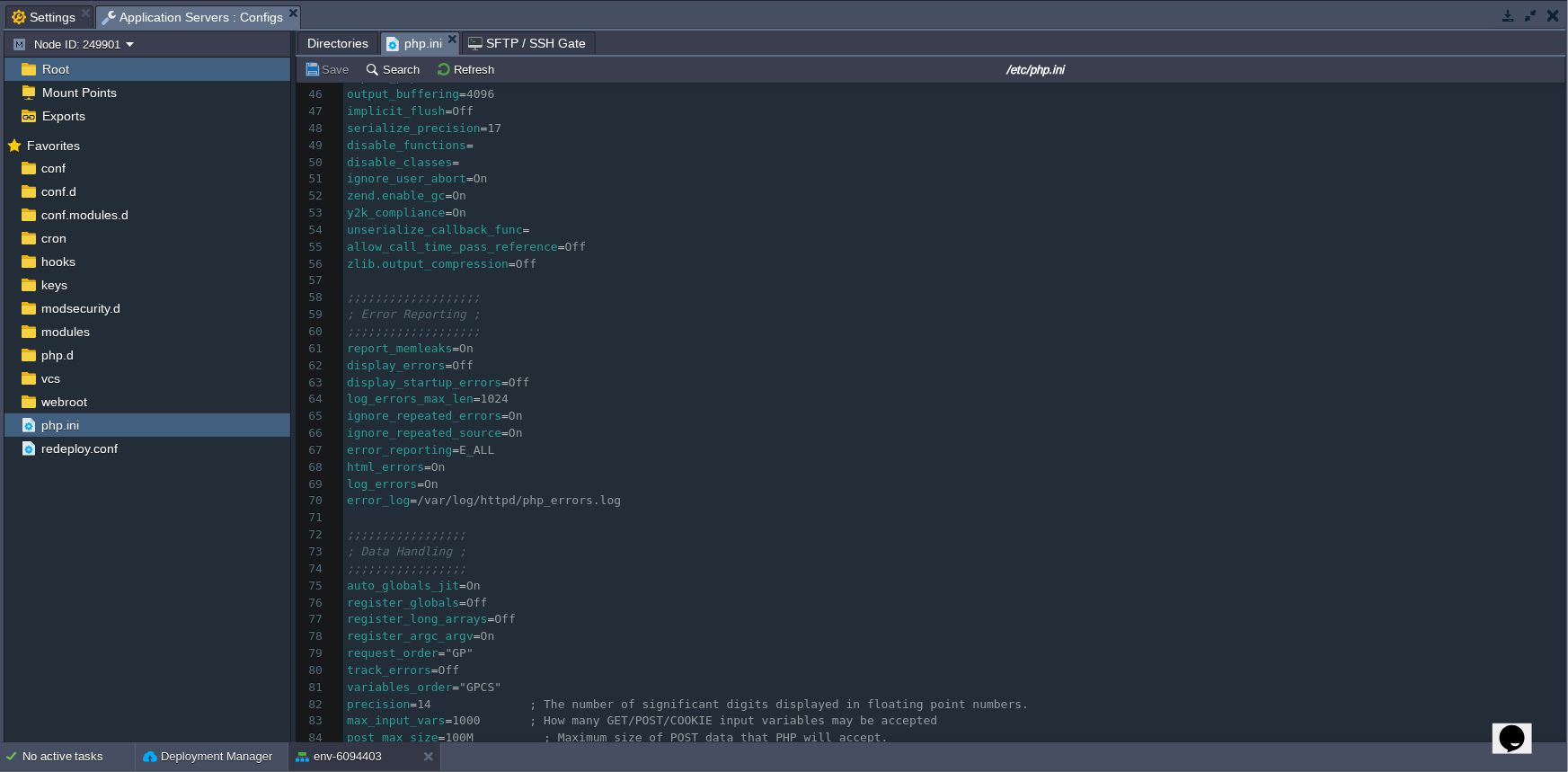
scroll to position [735, 0]
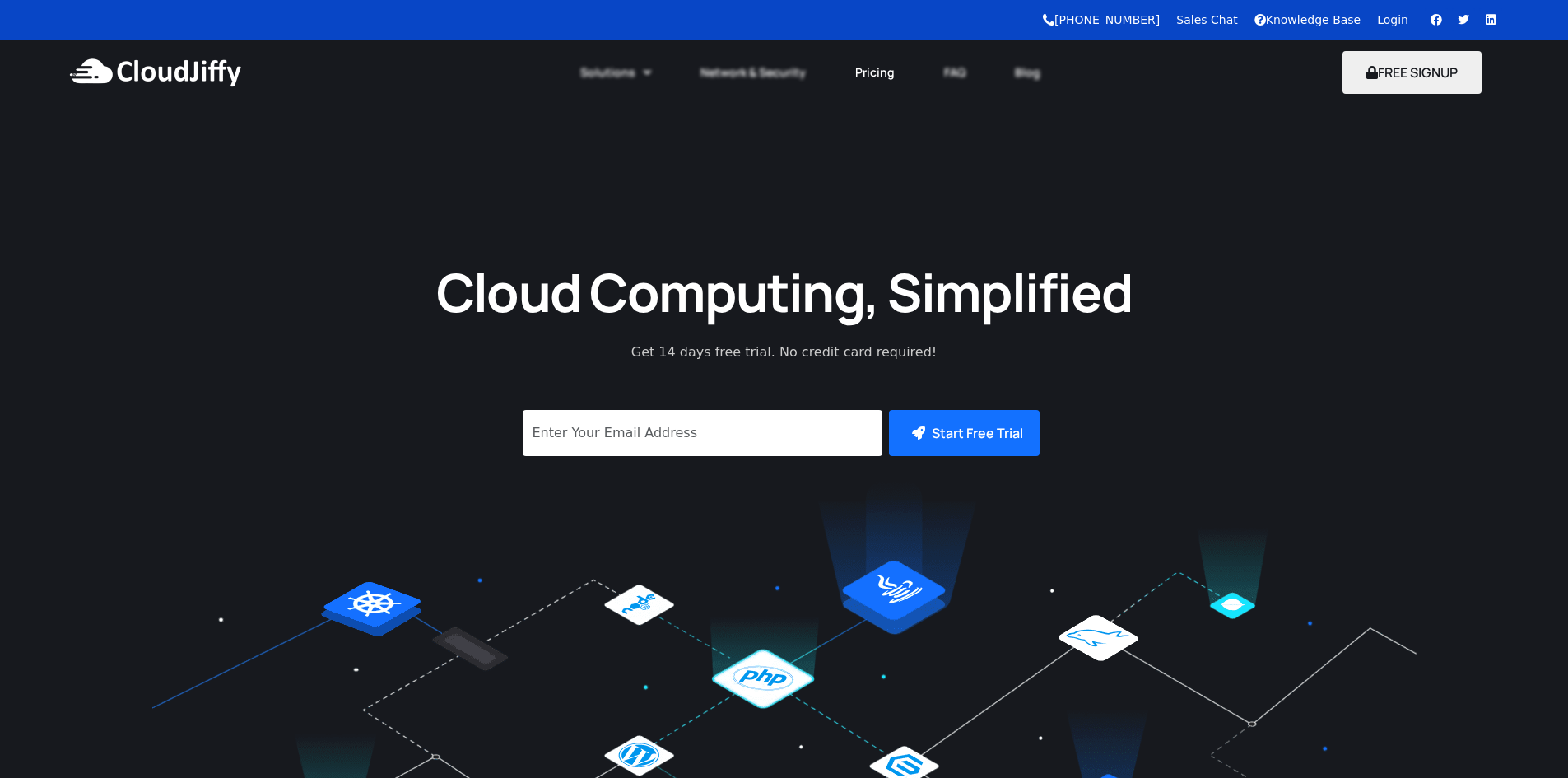
click at [881, 72] on link "Pricing" at bounding box center [875, 73] width 89 height 36
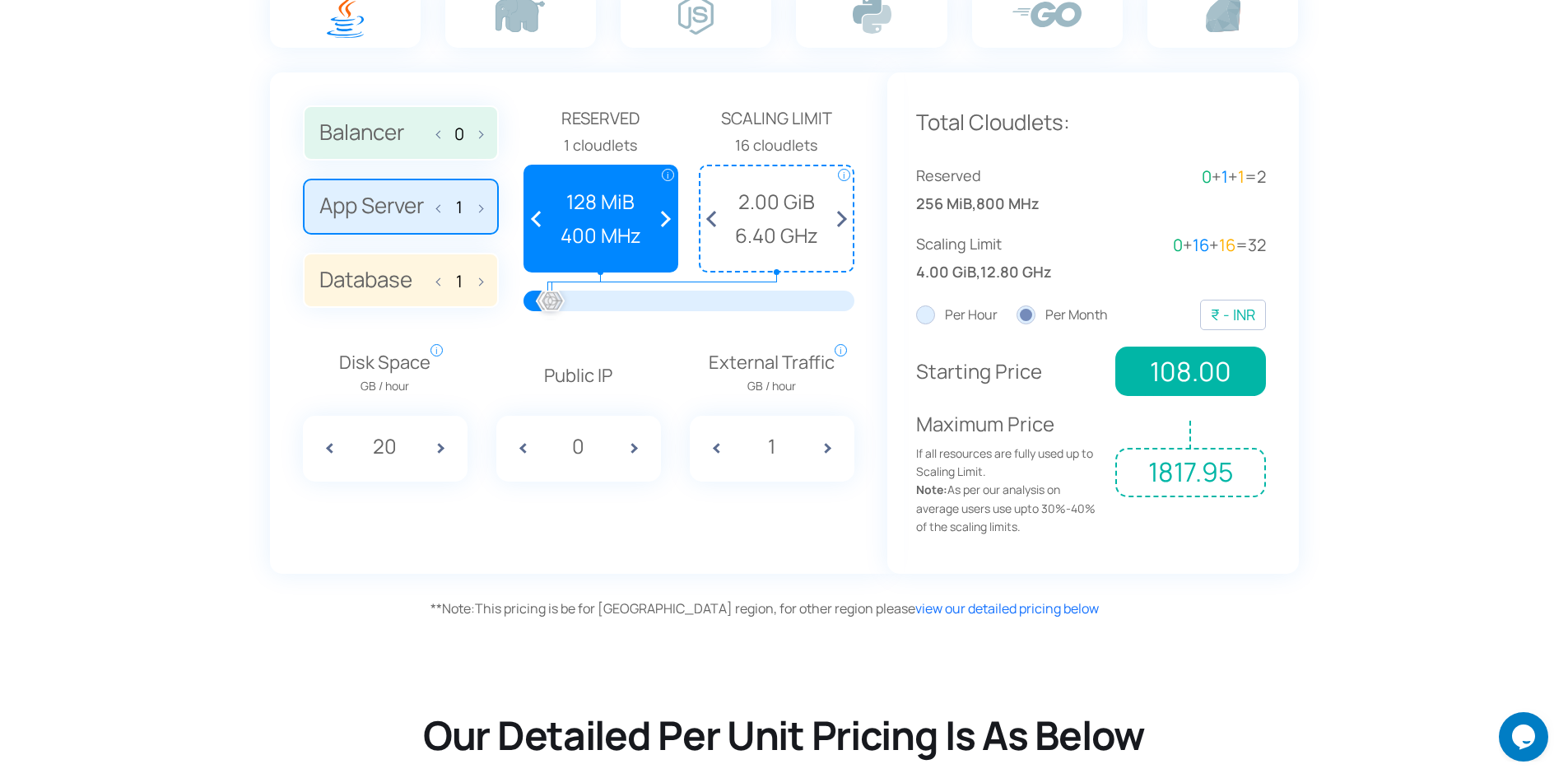
scroll to position [1038, 0]
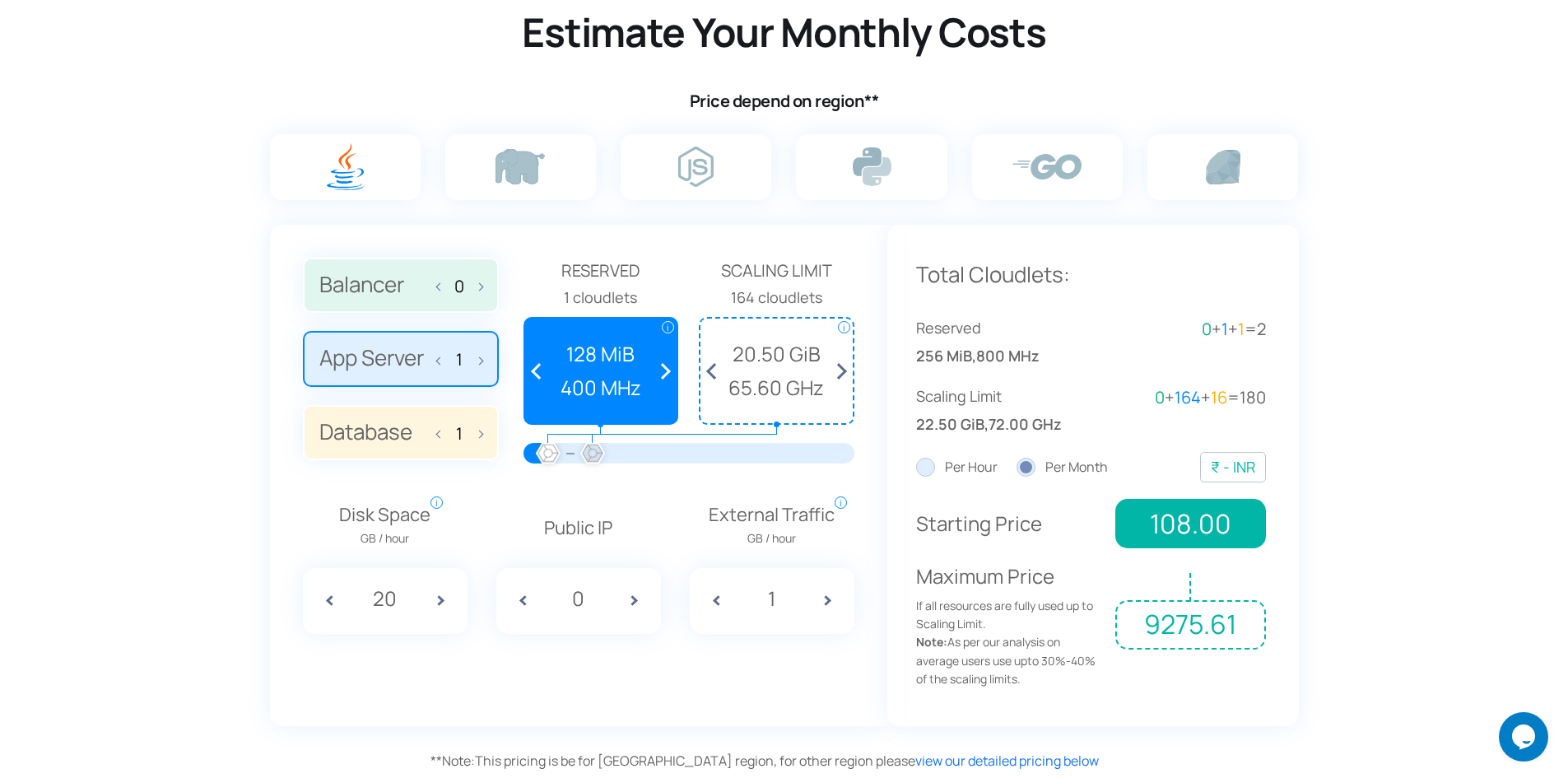
drag, startPoint x: 573, startPoint y: 464, endPoint x: 615, endPoint y: 470, distance: 42.4
click at [594, 468] on div at bounding box center [593, 455] width 36 height 36
drag, startPoint x: 615, startPoint y: 470, endPoint x: 660, endPoint y: 459, distance: 46.3
click at [660, 459] on div at bounding box center [689, 459] width 331 height 33
drag, startPoint x: 603, startPoint y: 448, endPoint x: 668, endPoint y: 450, distance: 65.0
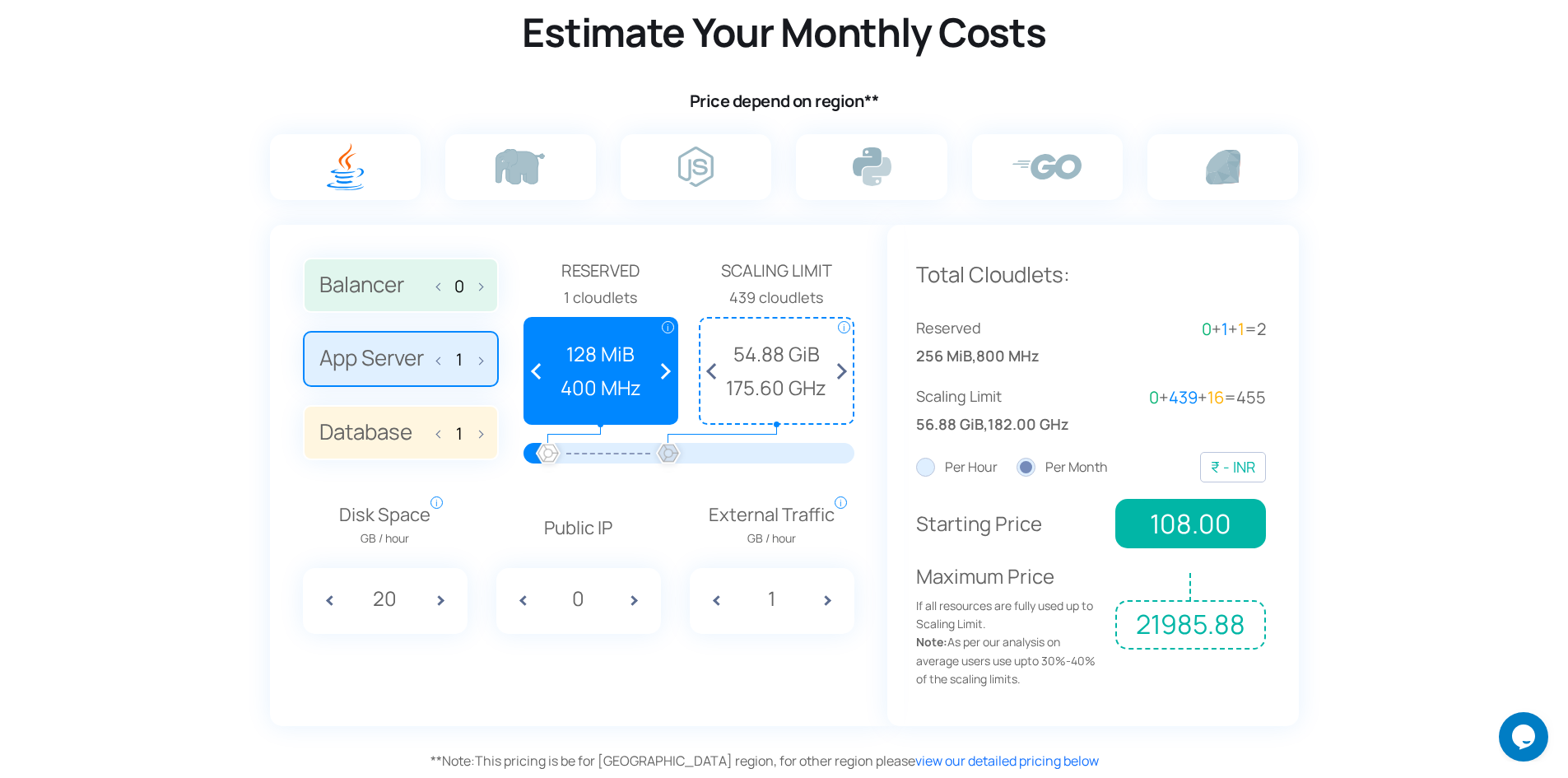
click at [668, 450] on div at bounding box center [669, 455] width 36 height 36
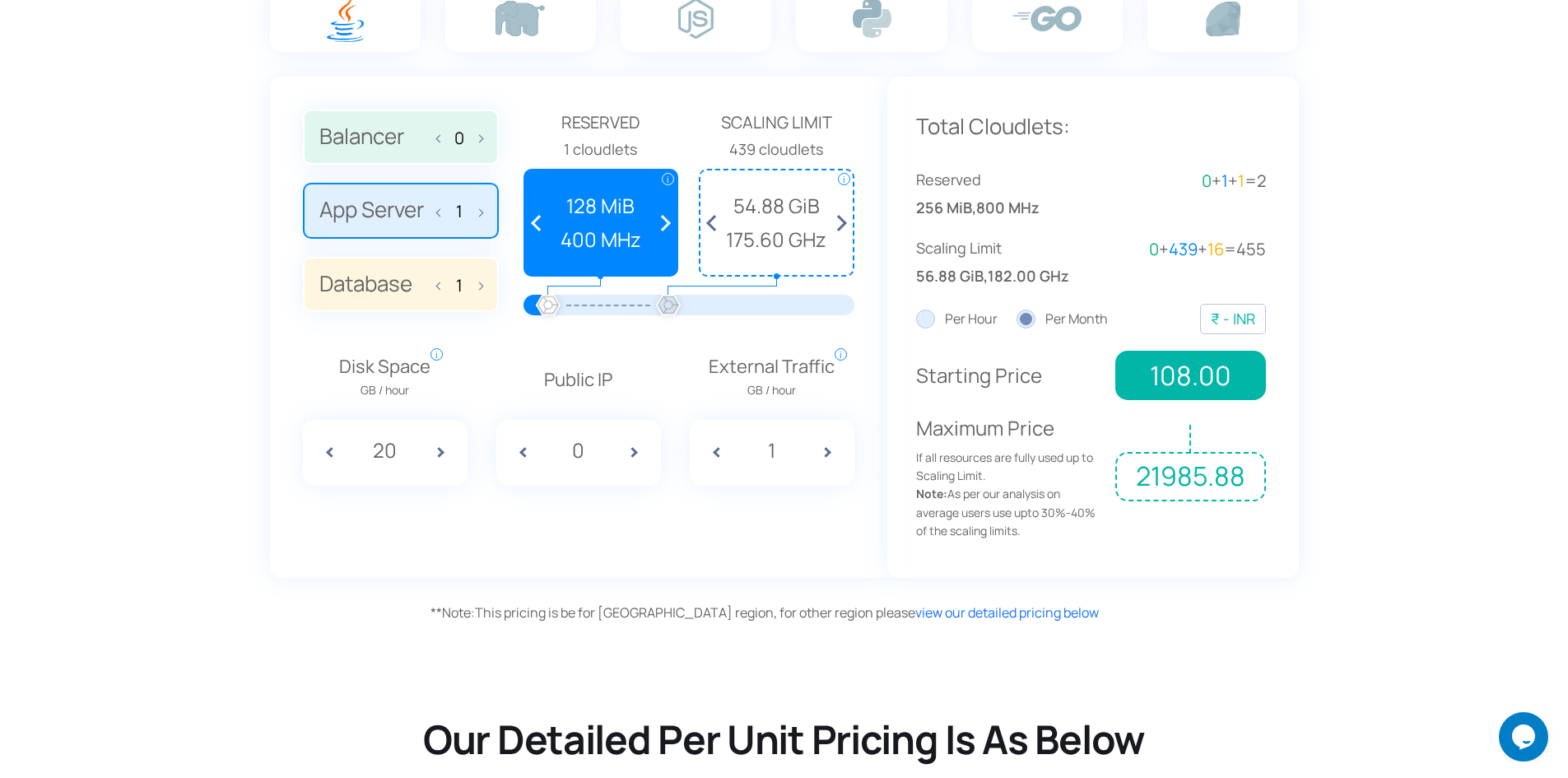
click at [578, 386] on p "Public IP" at bounding box center [578, 380] width 164 height 29
